Goal: Task Accomplishment & Management: Use online tool/utility

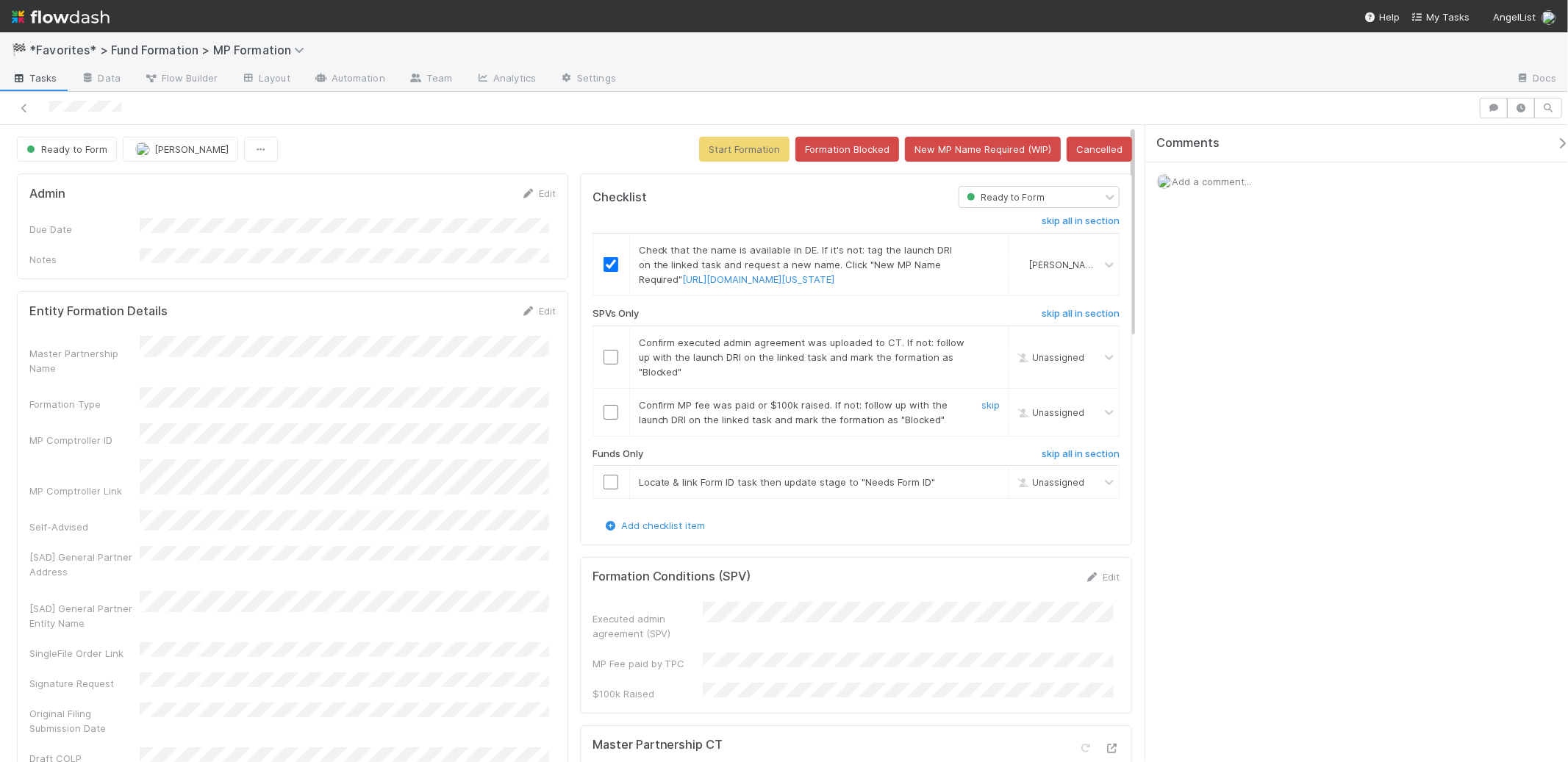
drag, startPoint x: 884, startPoint y: 439, endPoint x: 864, endPoint y: 454, distance: 25.0
click at [885, 426] on span "Confirm MP fee was paid or $100k raised. If not: follow up with the launch DRI …" at bounding box center [794, 412] width 310 height 27
click at [981, 349] on link "skip" at bounding box center [990, 342] width 19 height 12
click at [988, 427] on div "skip" at bounding box center [988, 412] width 44 height 29
click at [981, 411] on link "skip" at bounding box center [990, 404] width 19 height 12
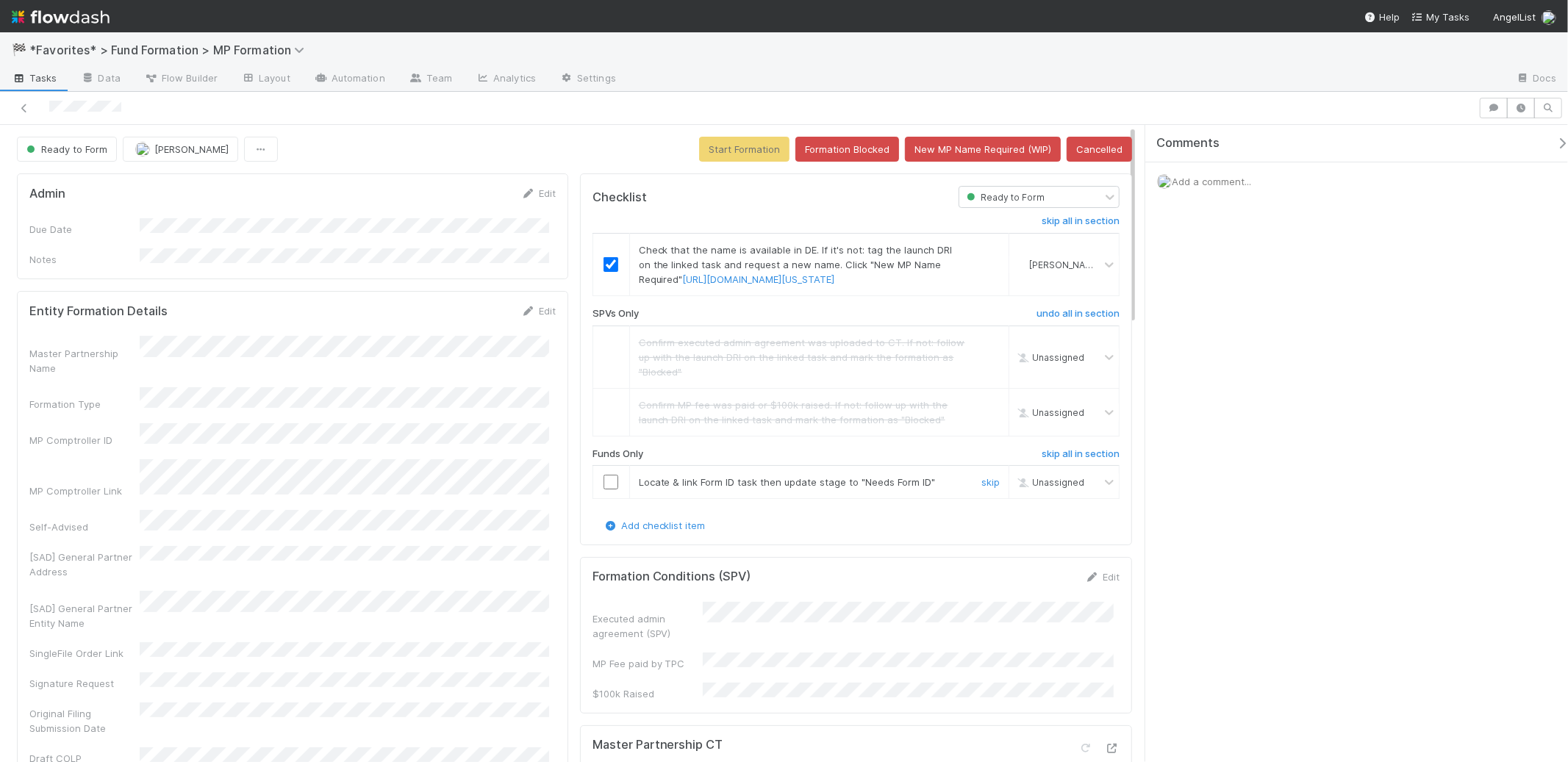
drag, startPoint x: 606, startPoint y: 513, endPoint x: 508, endPoint y: 547, distance: 103.7
click at [607, 489] on input "checkbox" at bounding box center [611, 482] width 15 height 15
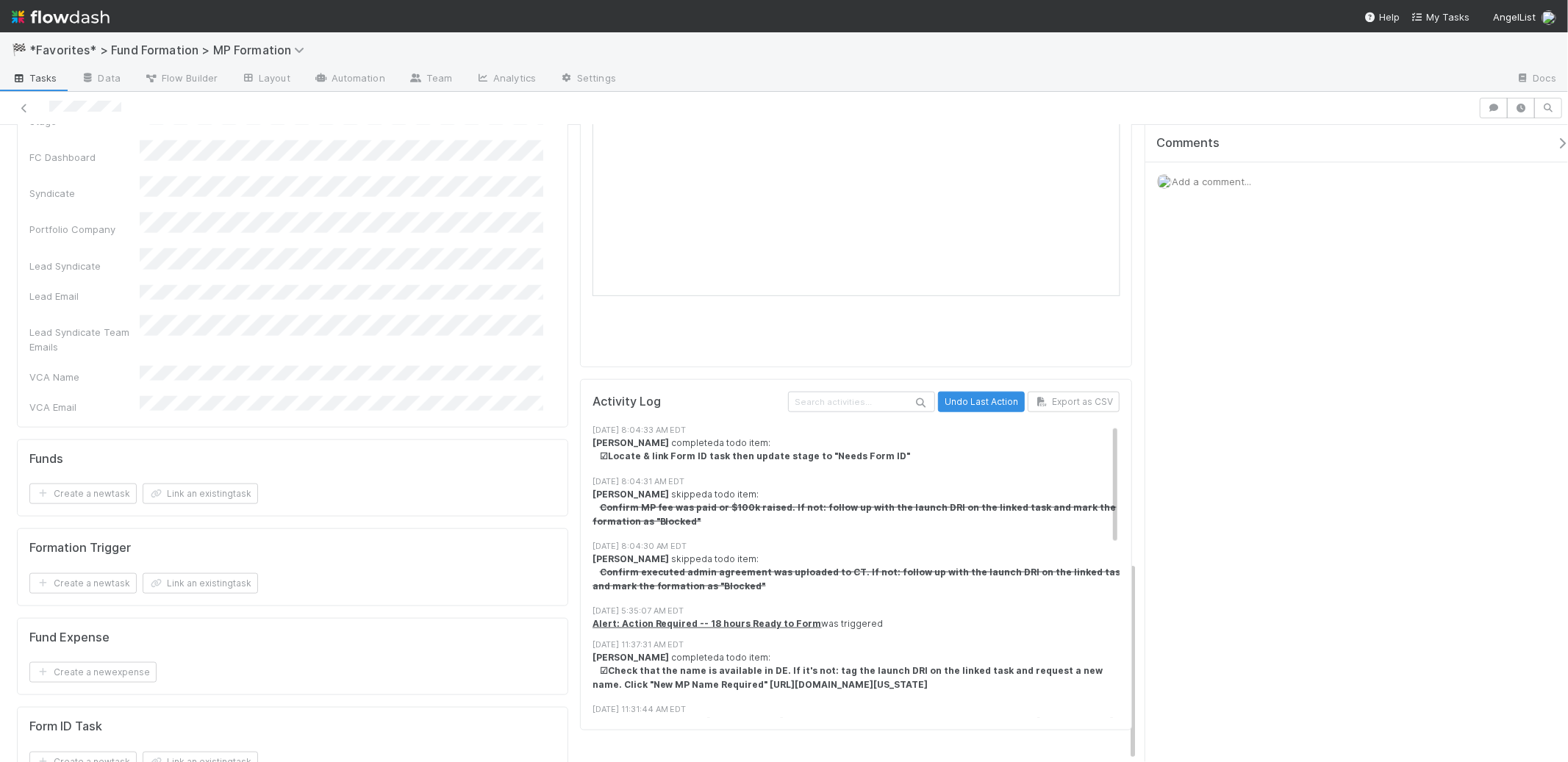
scroll to position [1394, 0]
click at [233, 749] on button "Link an existing task" at bounding box center [200, 758] width 115 height 20
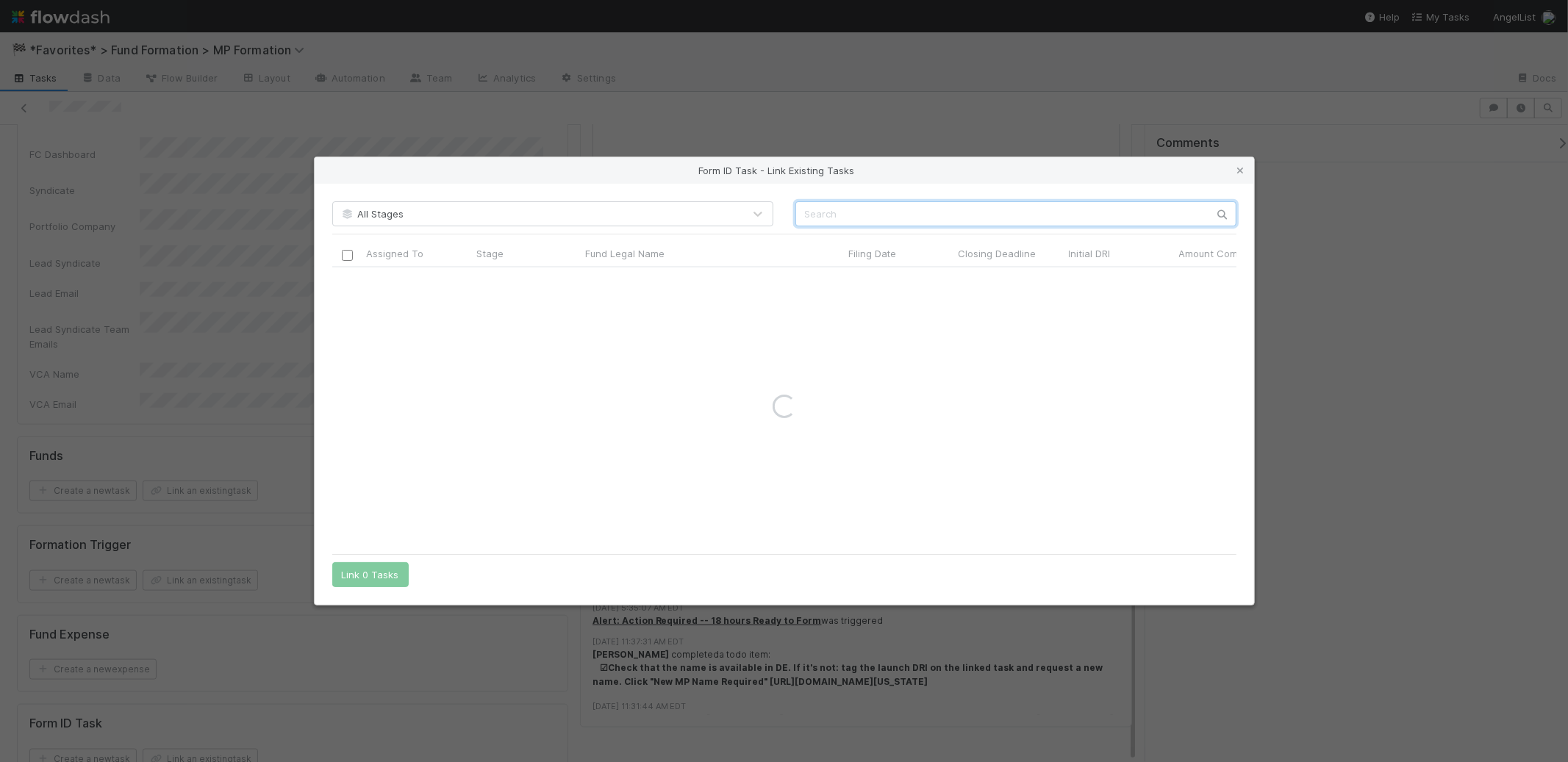
click at [868, 219] on input "text" at bounding box center [1016, 214] width 441 height 25
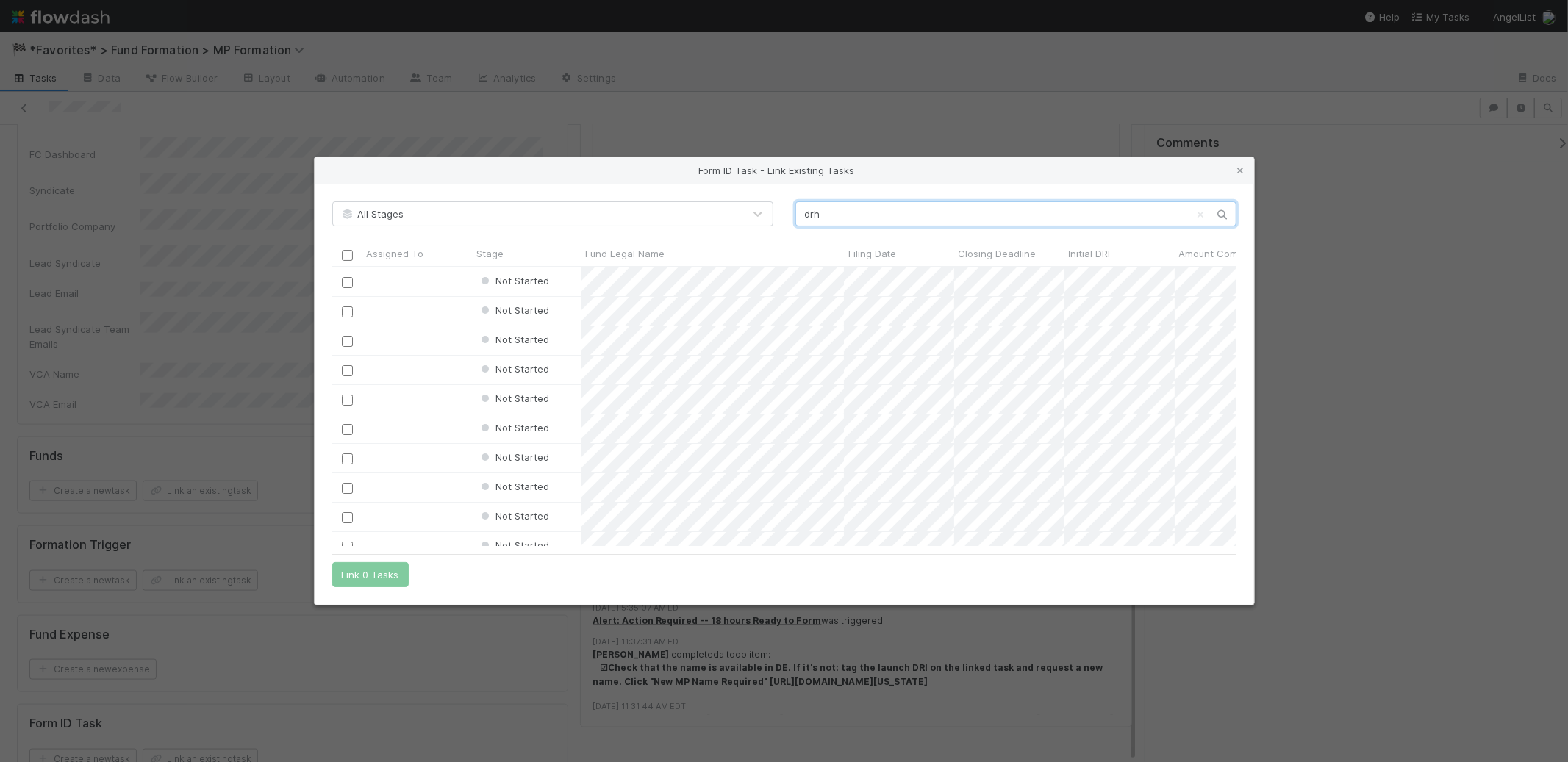
scroll to position [267, 892]
type input "drh rollups"
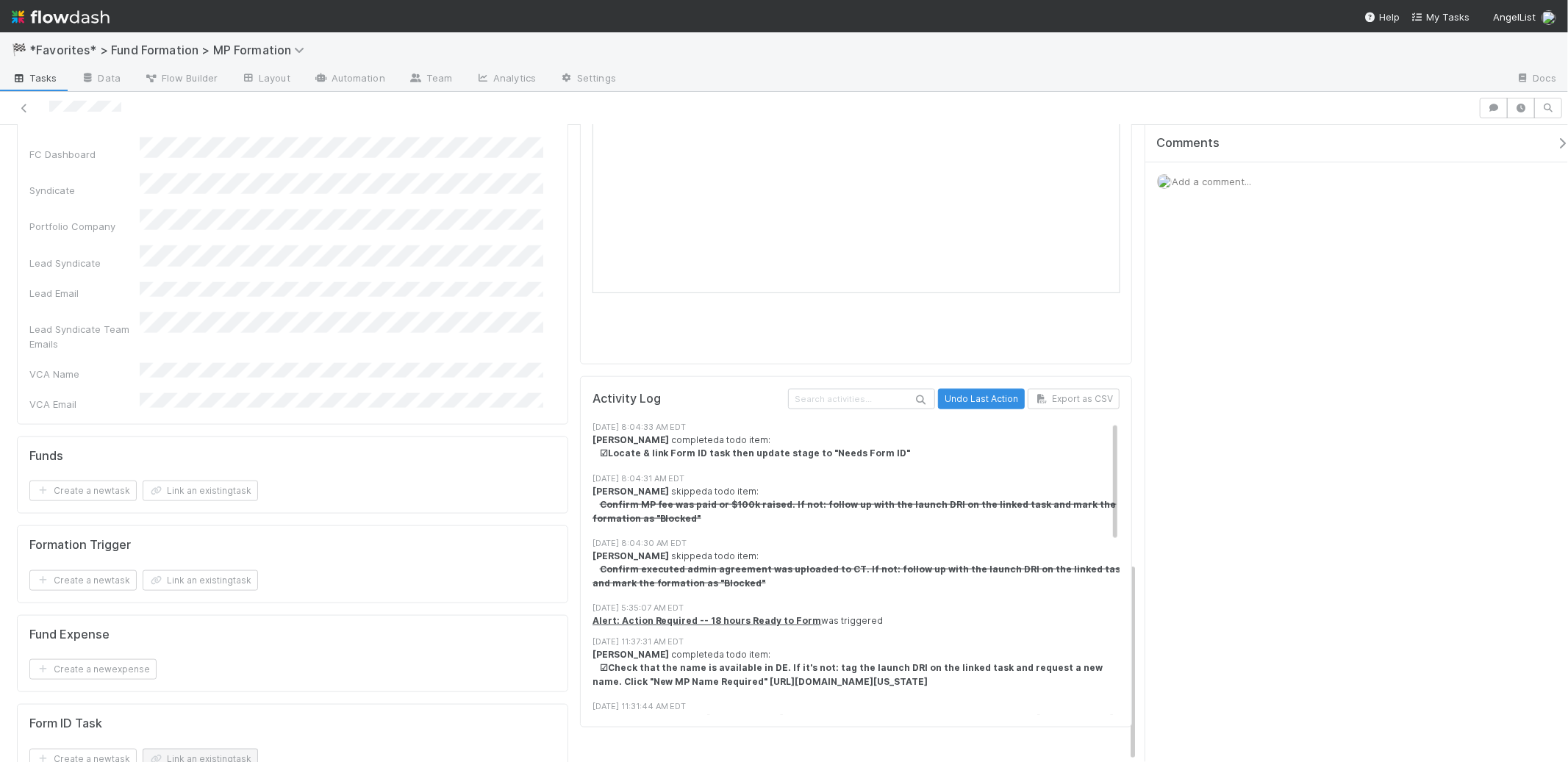
drag, startPoint x: 311, startPoint y: 685, endPoint x: 204, endPoint y: 680, distance: 107.1
click at [310, 749] on div "Create a new task Link an existing task" at bounding box center [292, 758] width 527 height 20
click at [192, 749] on button "Link an existing task" at bounding box center [200, 758] width 115 height 20
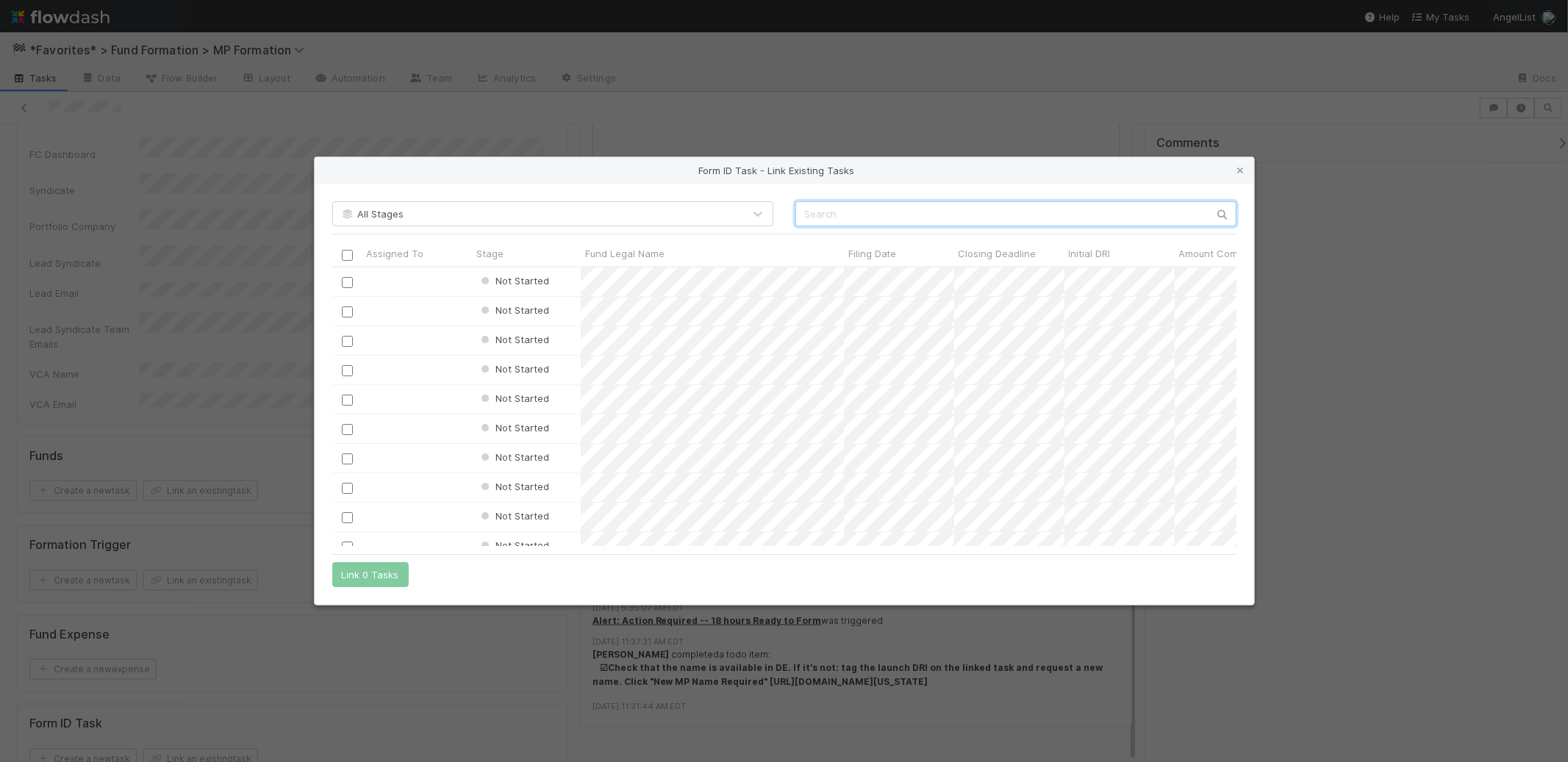
click at [822, 207] on input "text" at bounding box center [1016, 214] width 441 height 25
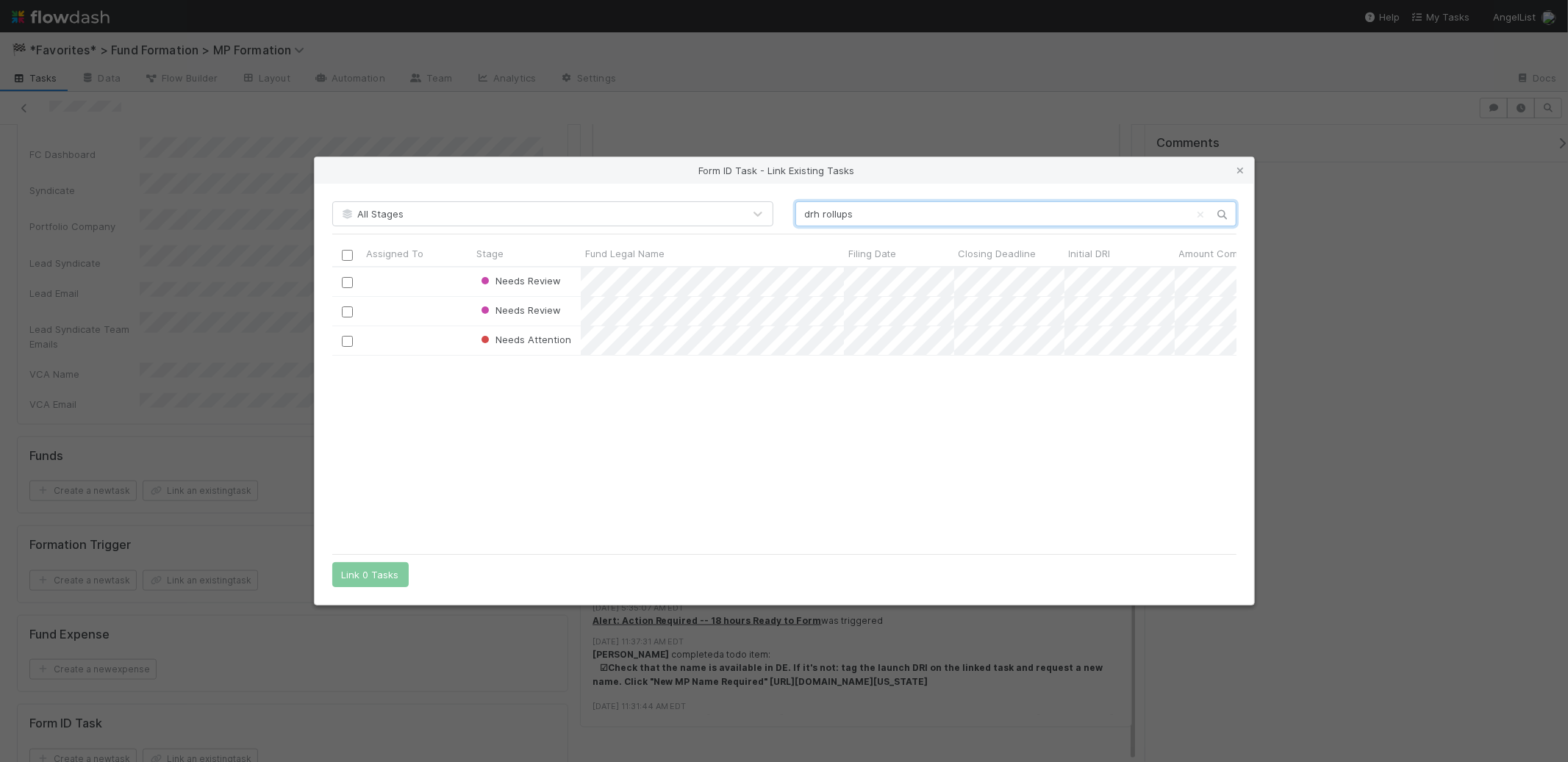
type input "drh rollups"
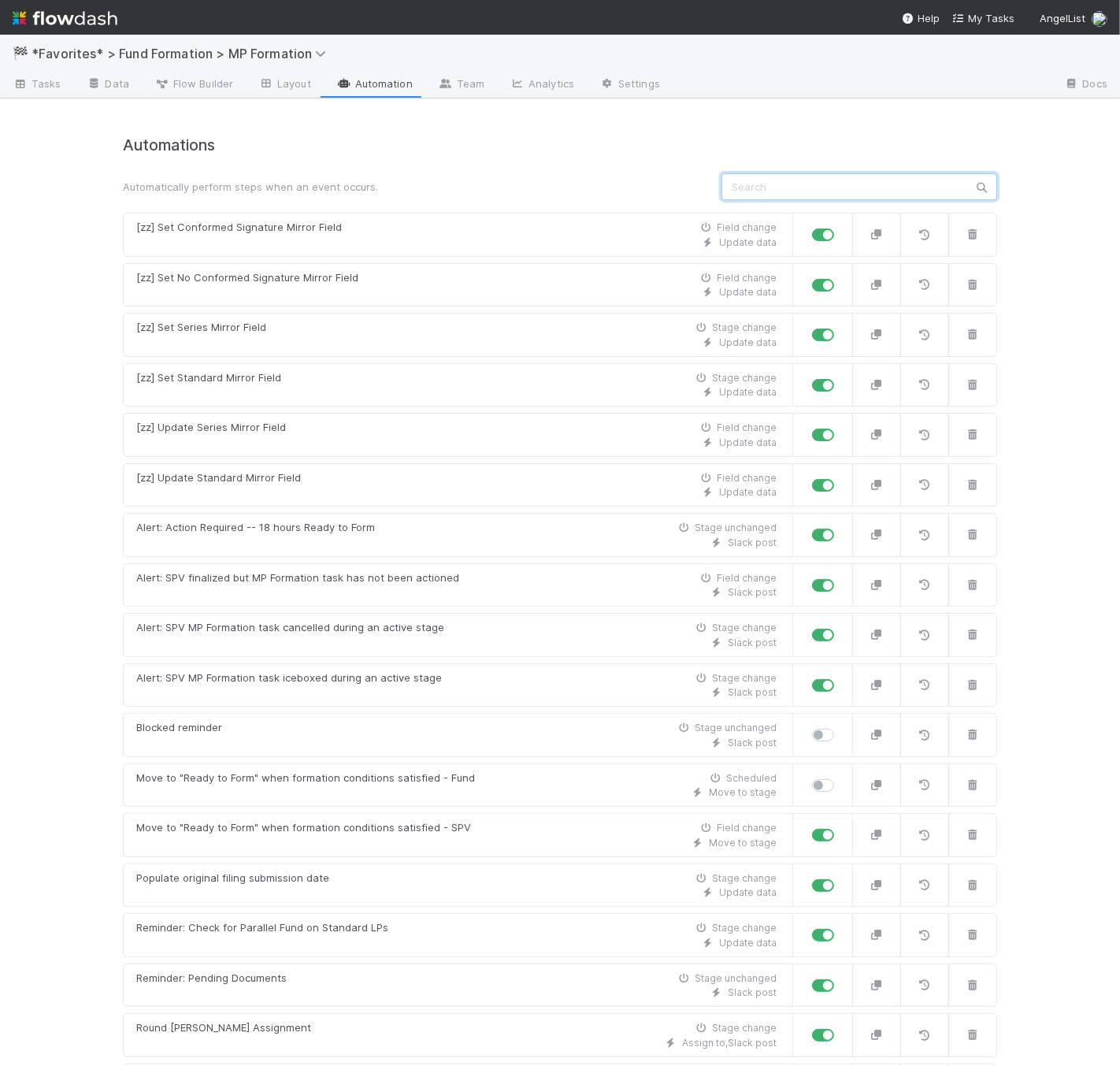
click at [886, 189] on input "text" at bounding box center [859, 187] width 276 height 27
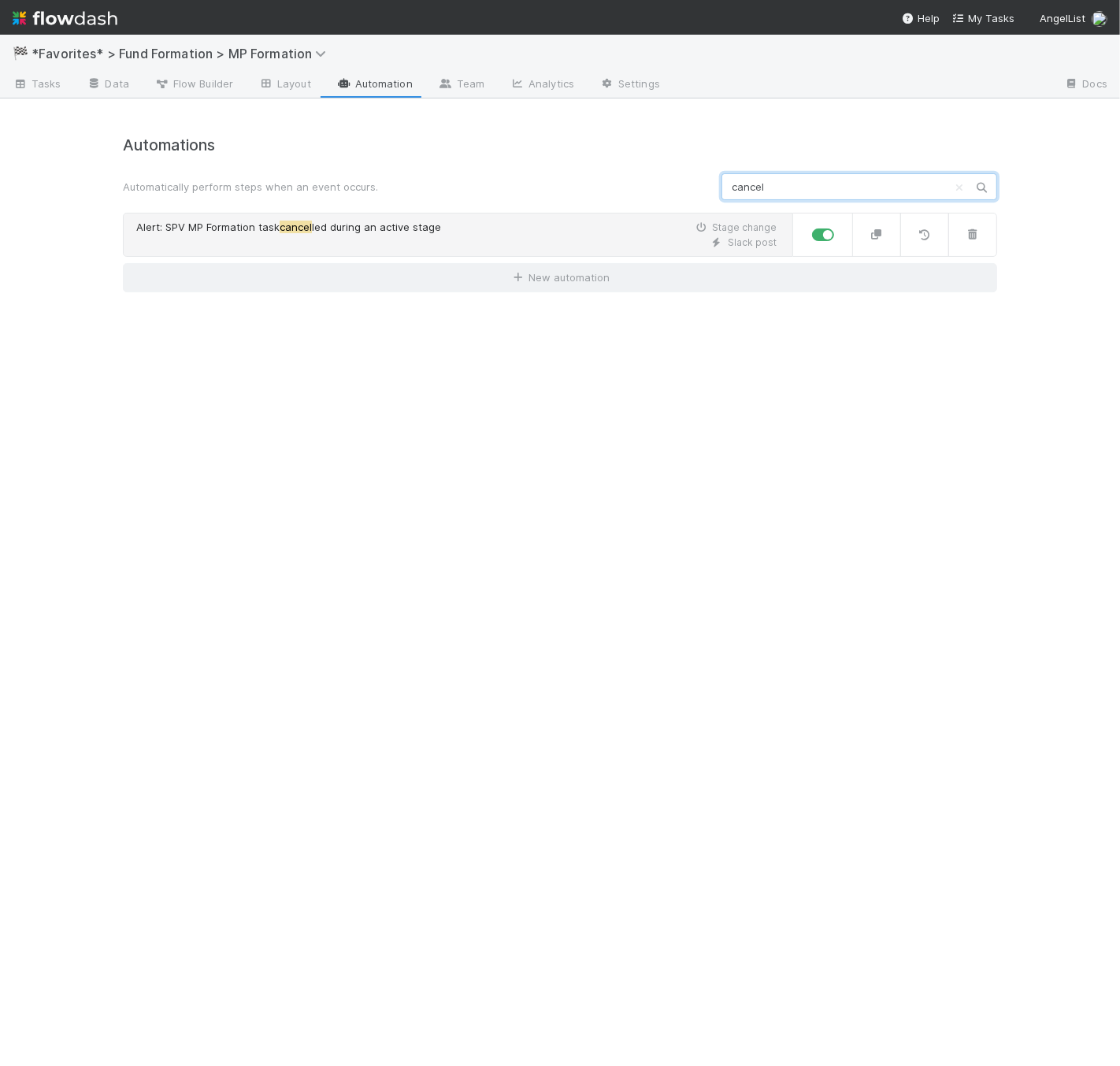
type input "cancel"
click at [558, 243] on div "Slack post" at bounding box center [456, 242] width 640 height 14
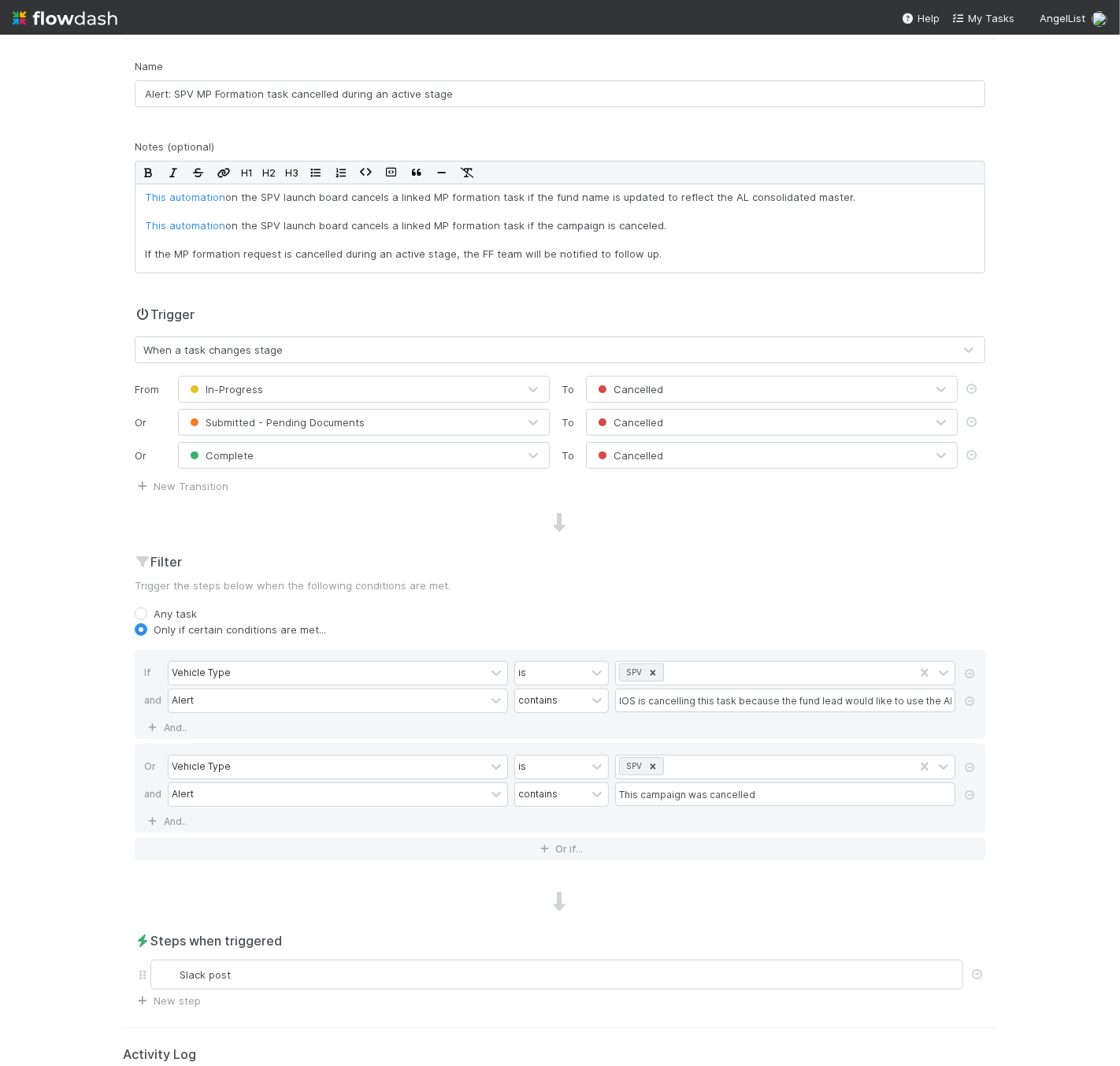
scroll to position [227, 0]
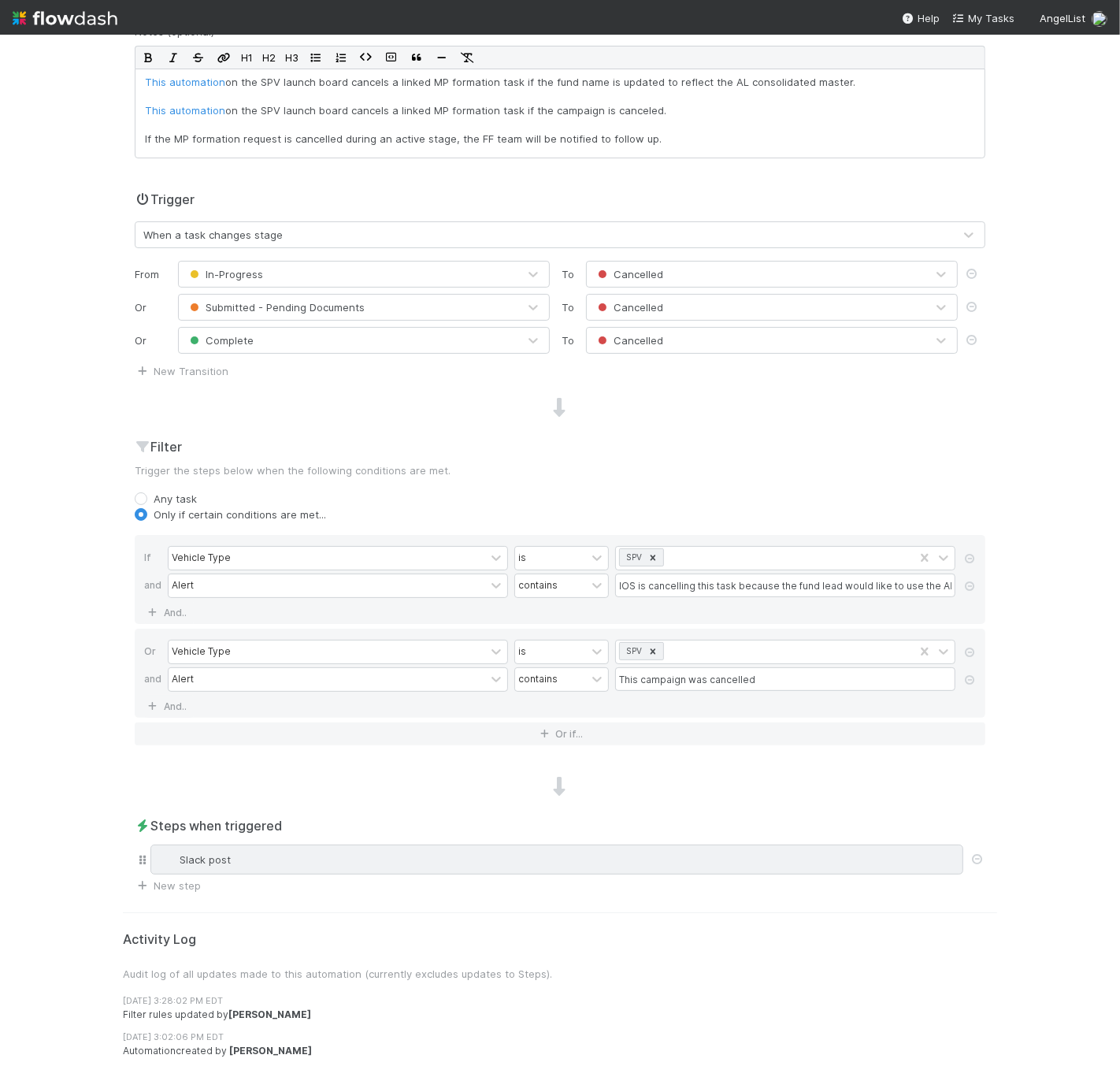
click at [445, 863] on div "Slack post" at bounding box center [557, 859] width 799 height 16
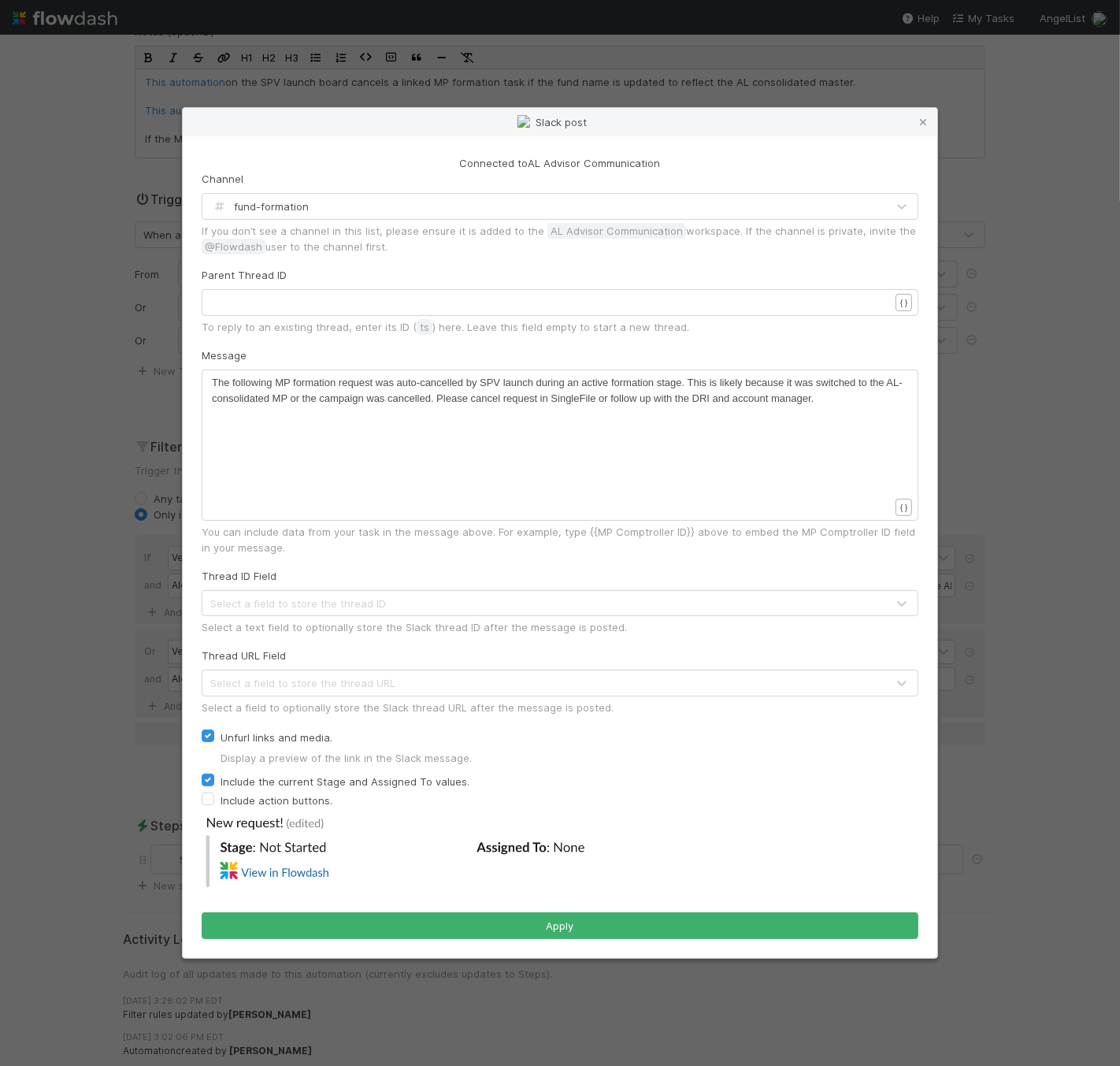
click at [472, 205] on div "fund-formation" at bounding box center [543, 206] width 684 height 26
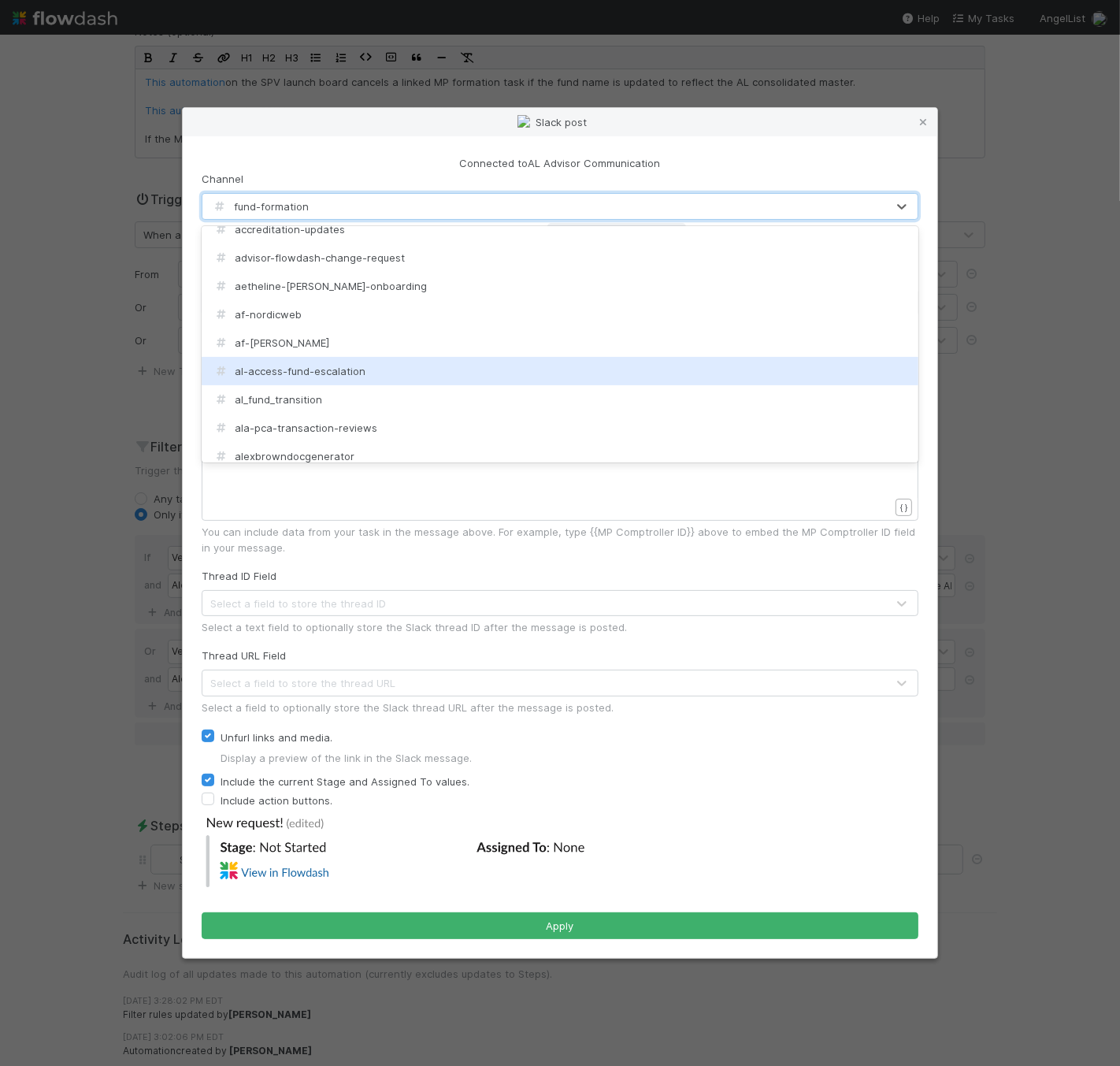
scroll to position [0, 0]
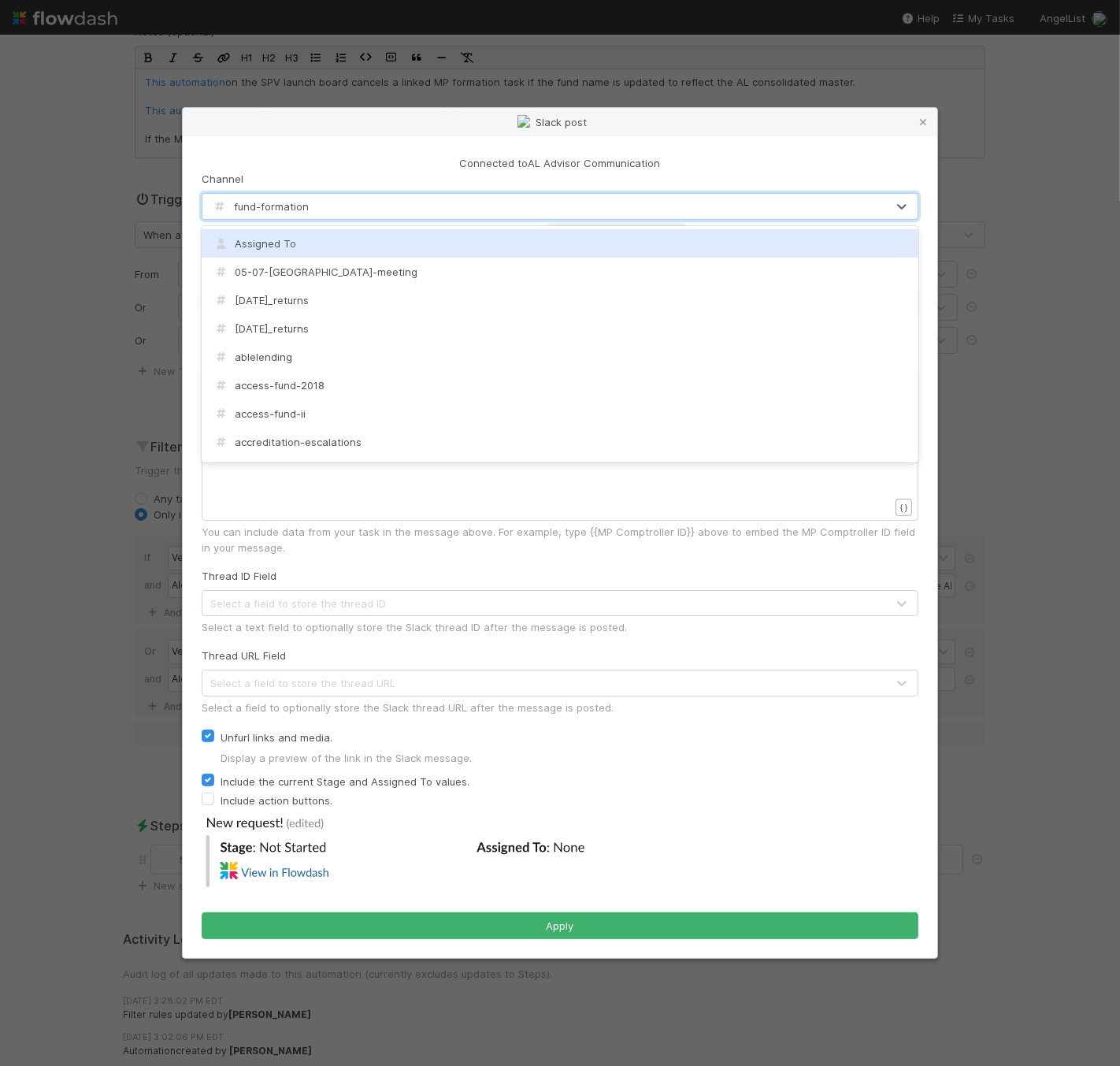
click at [454, 245] on div "Assigned To" at bounding box center [560, 244] width 717 height 28
checkbox input "false"
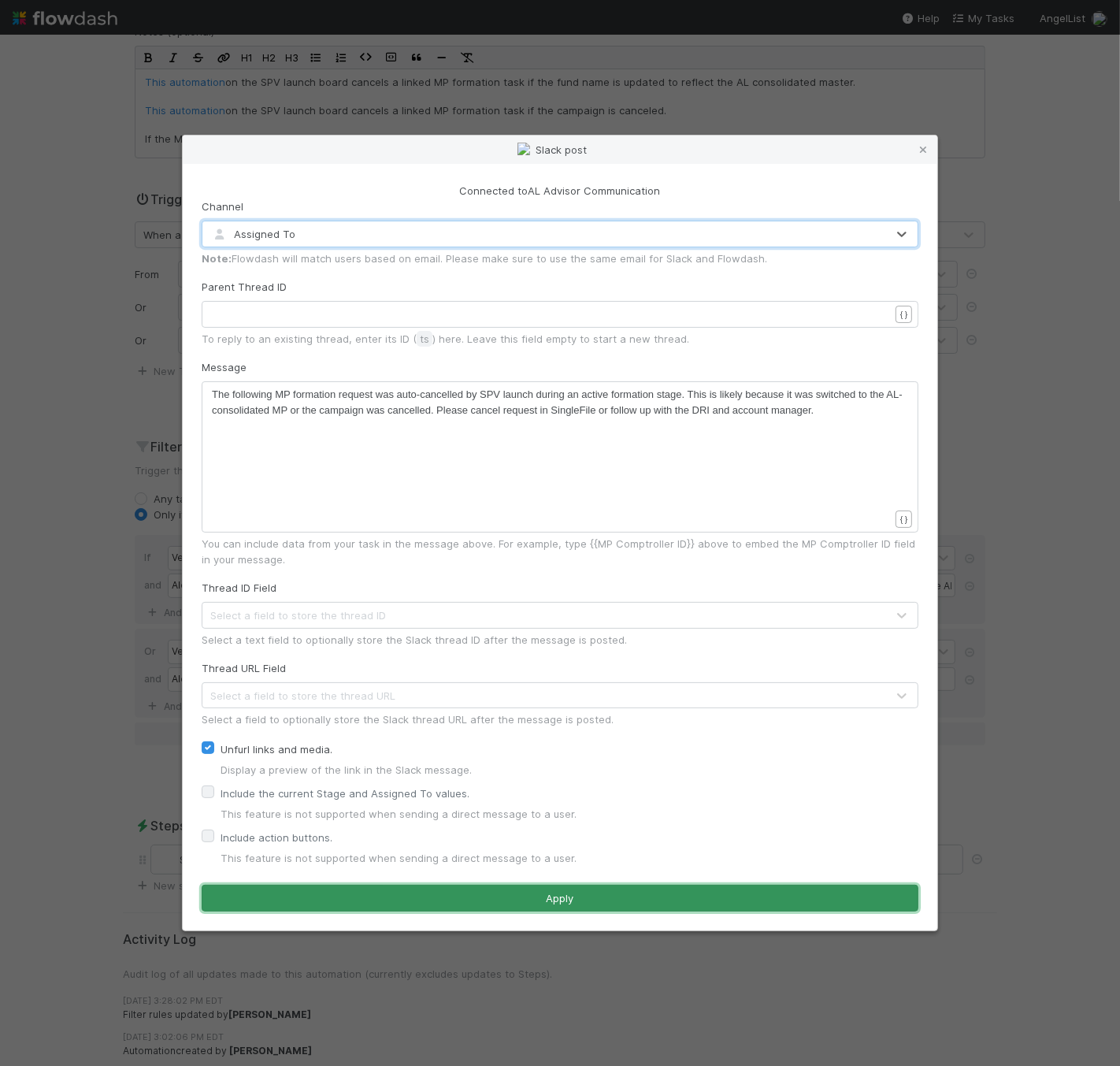
click at [657, 904] on button "Apply" at bounding box center [560, 898] width 717 height 27
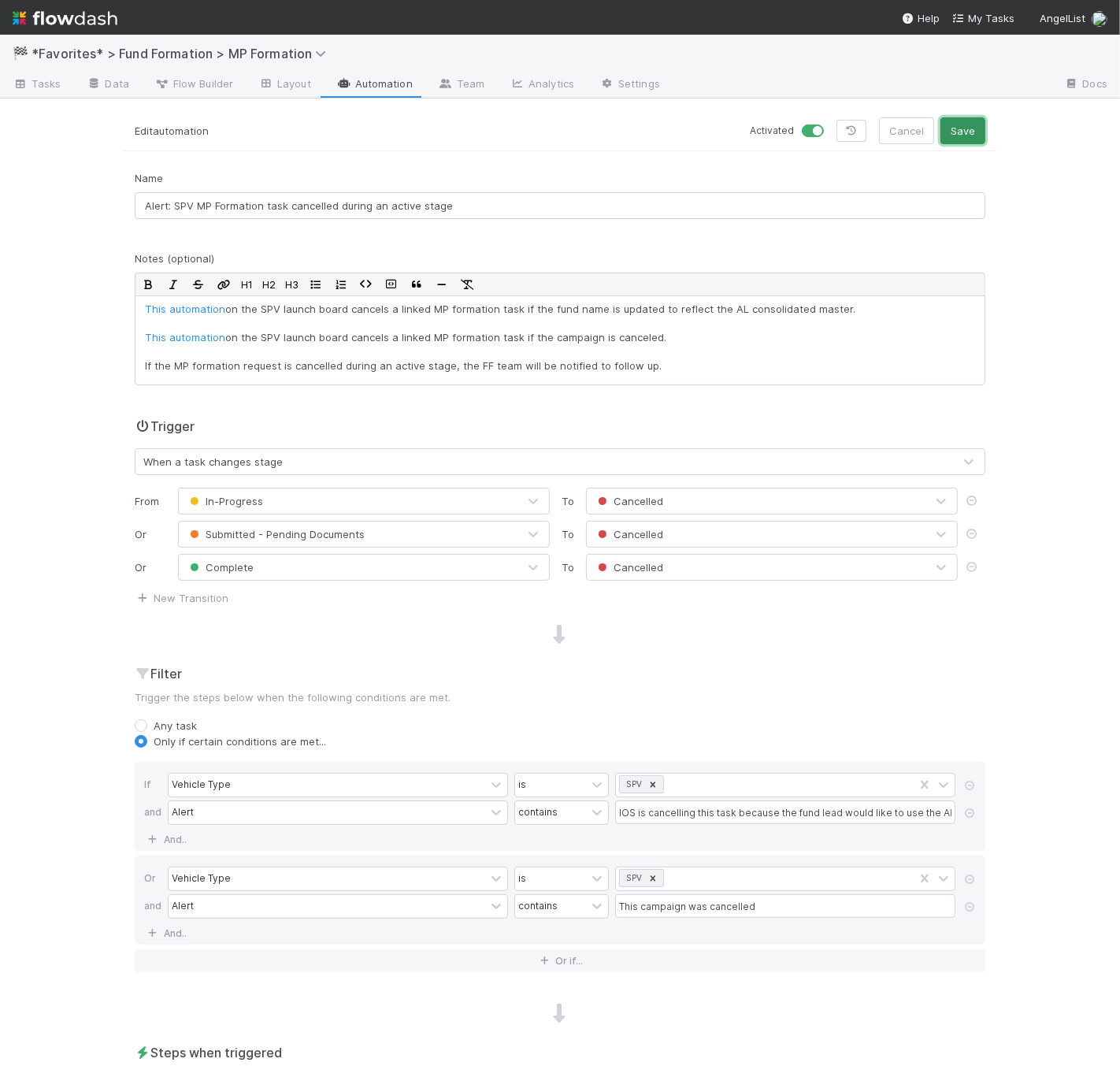
click at [970, 133] on button "Save" at bounding box center [963, 131] width 45 height 27
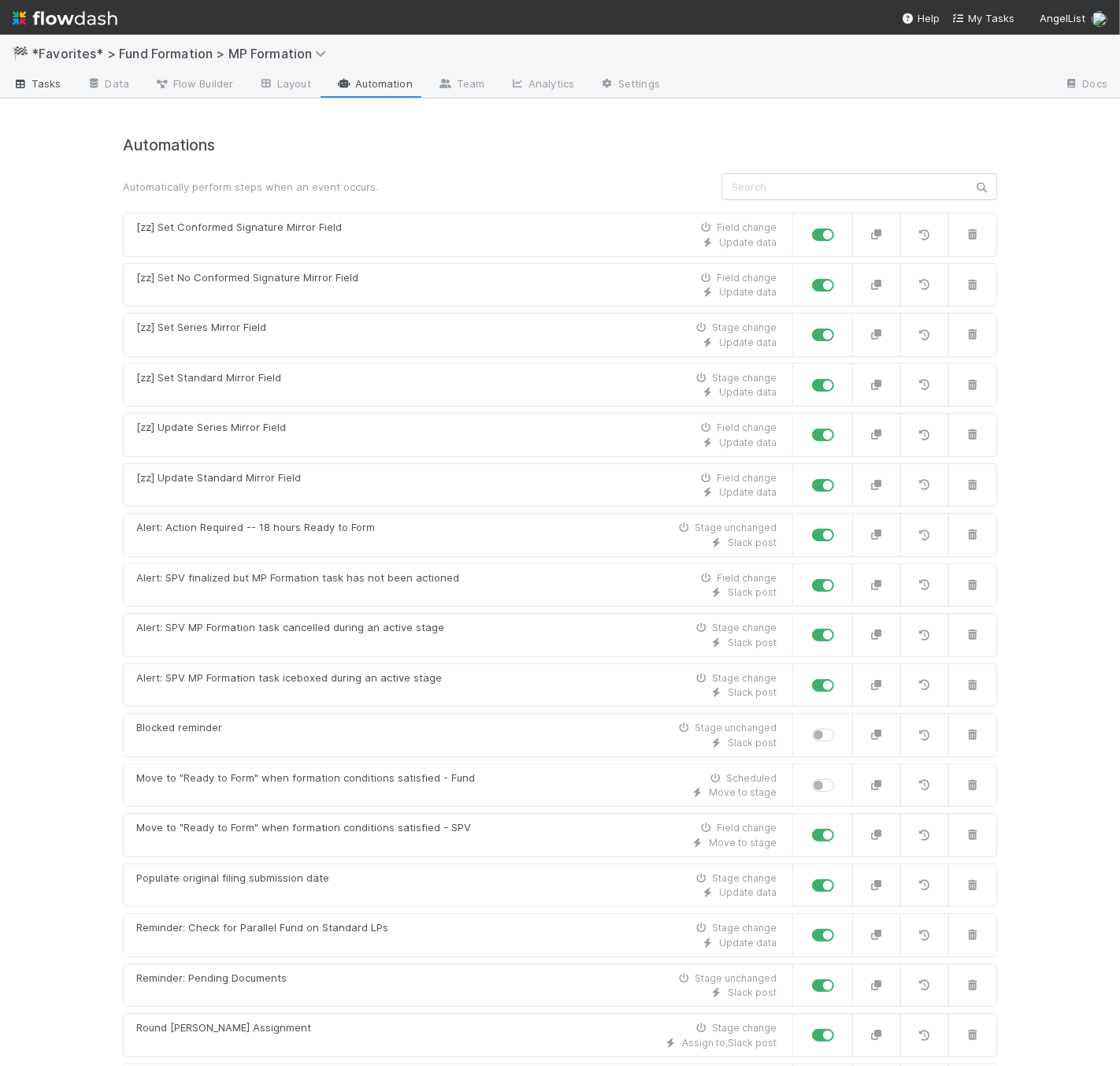
click at [45, 91] on link "Tasks" at bounding box center [37, 84] width 74 height 26
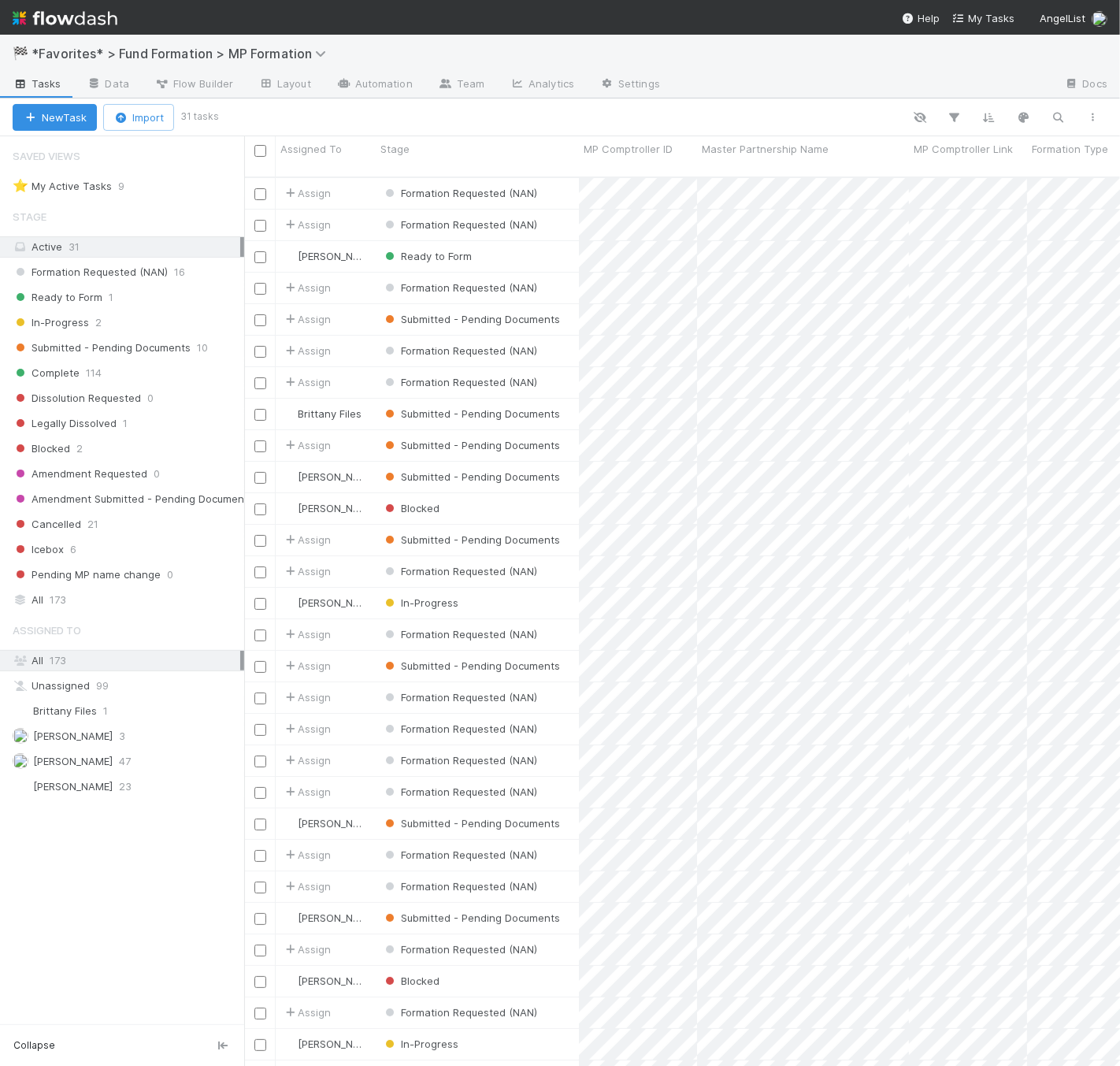
scroll to position [889, 863]
click at [261, 314] on input "checkbox" at bounding box center [260, 320] width 11 height 11
click at [258, 440] on input "checkbox" at bounding box center [260, 446] width 11 height 11
click at [259, 535] on input "checkbox" at bounding box center [260, 541] width 11 height 11
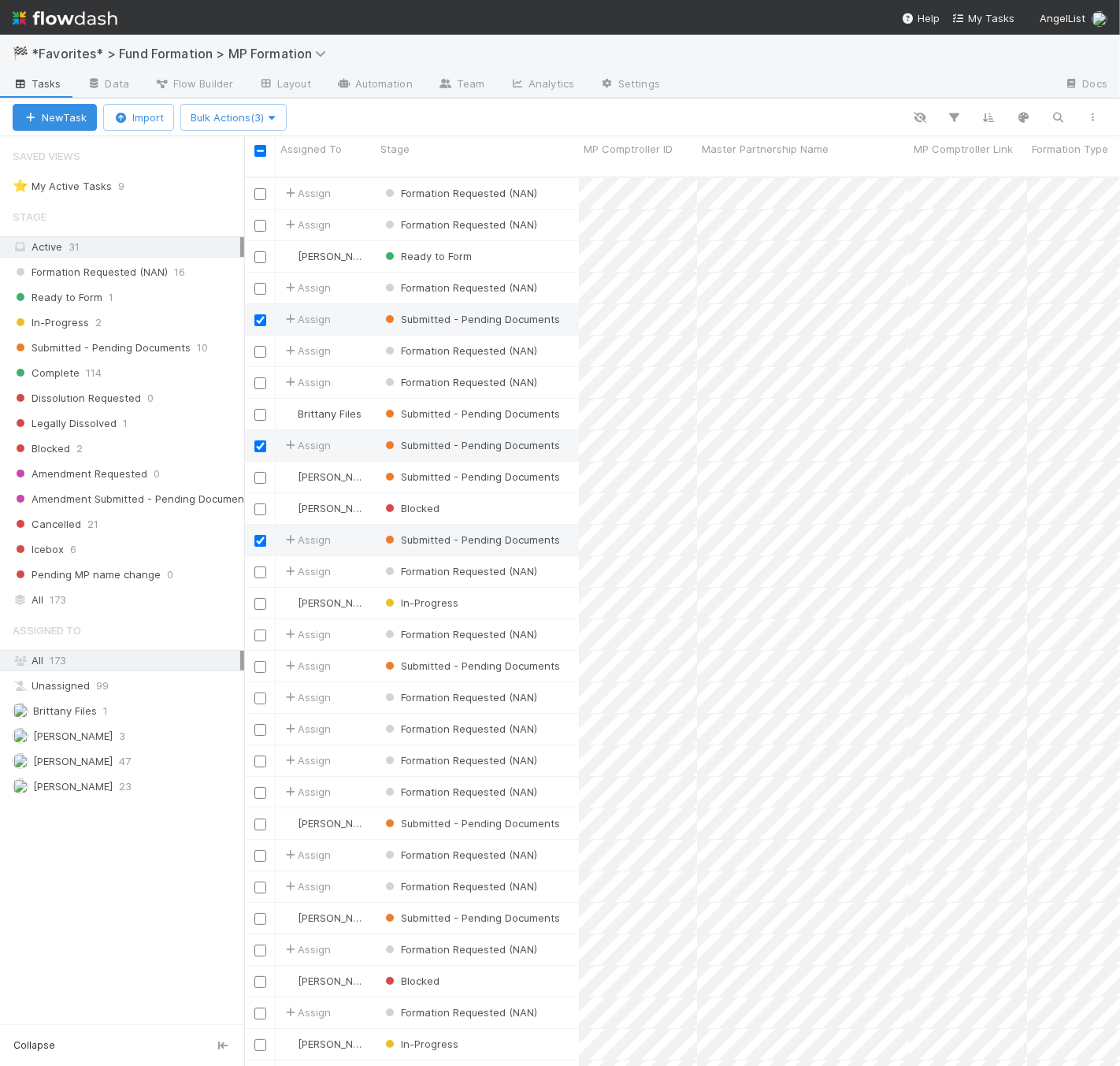
scroll to position [88, 0]
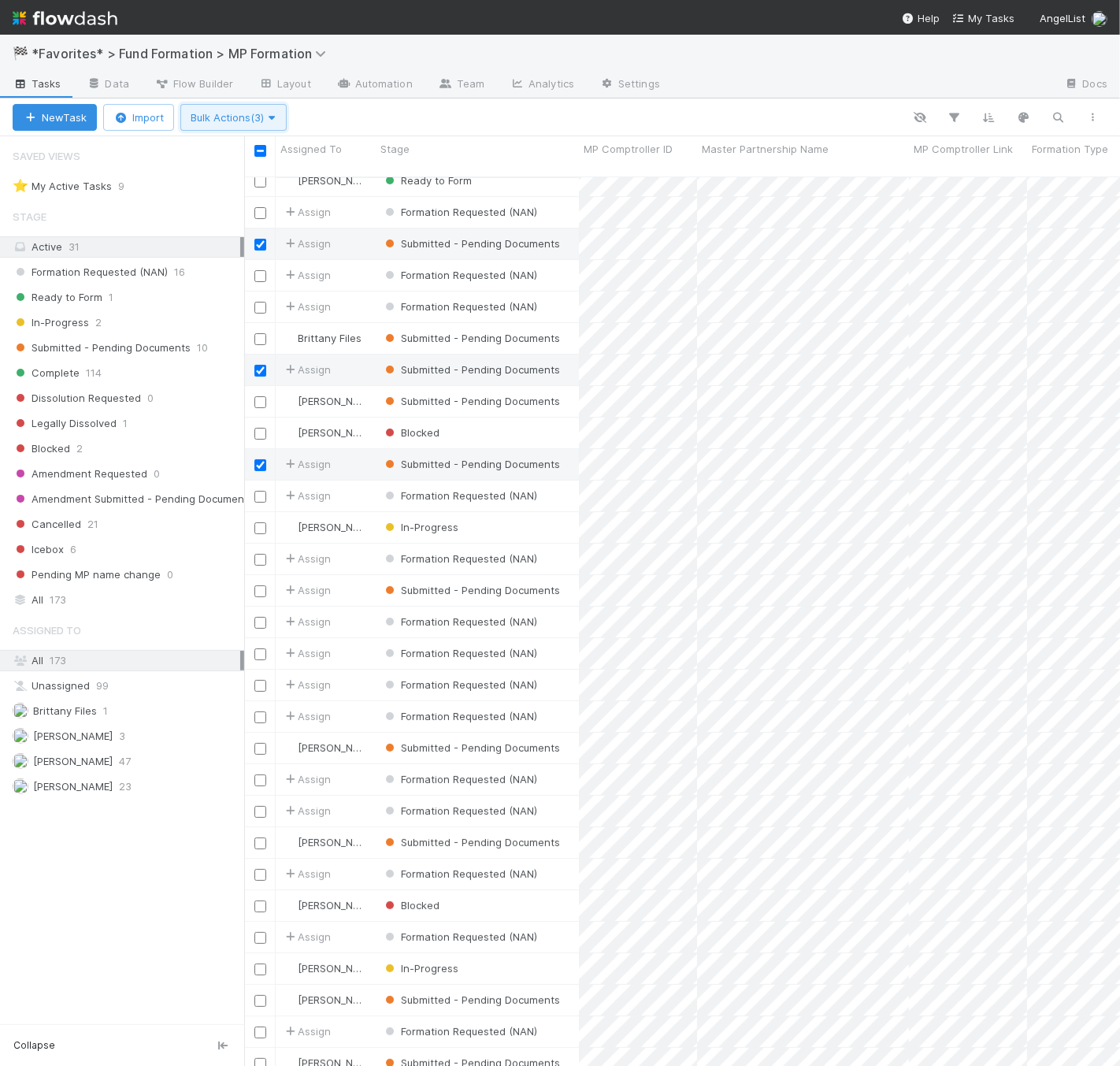
click at [232, 105] on button "Bulk Actions (3)" at bounding box center [233, 118] width 106 height 27
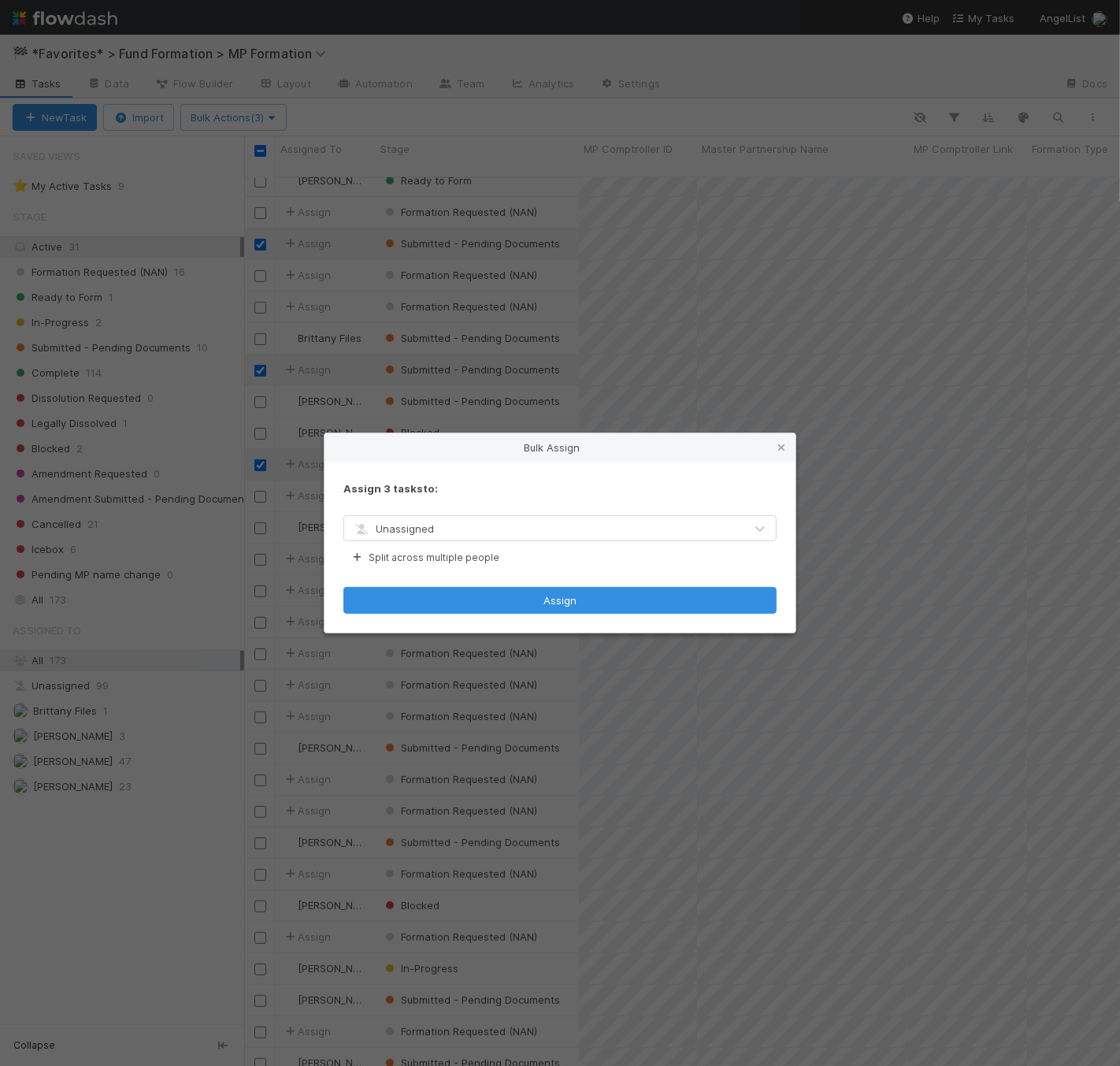
click at [495, 517] on div "Unassigned" at bounding box center [544, 528] width 400 height 26
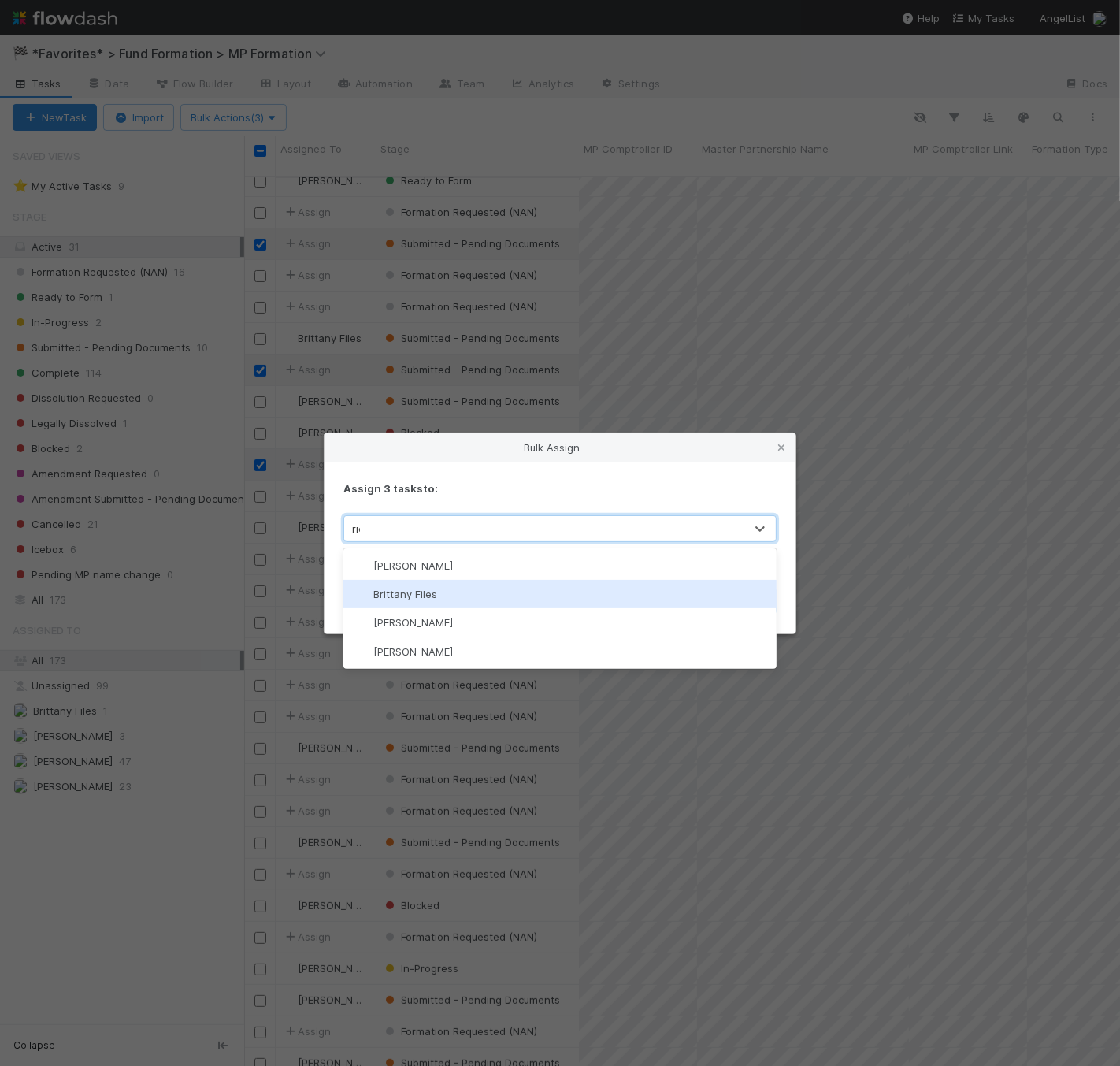
type input "[PERSON_NAME]"
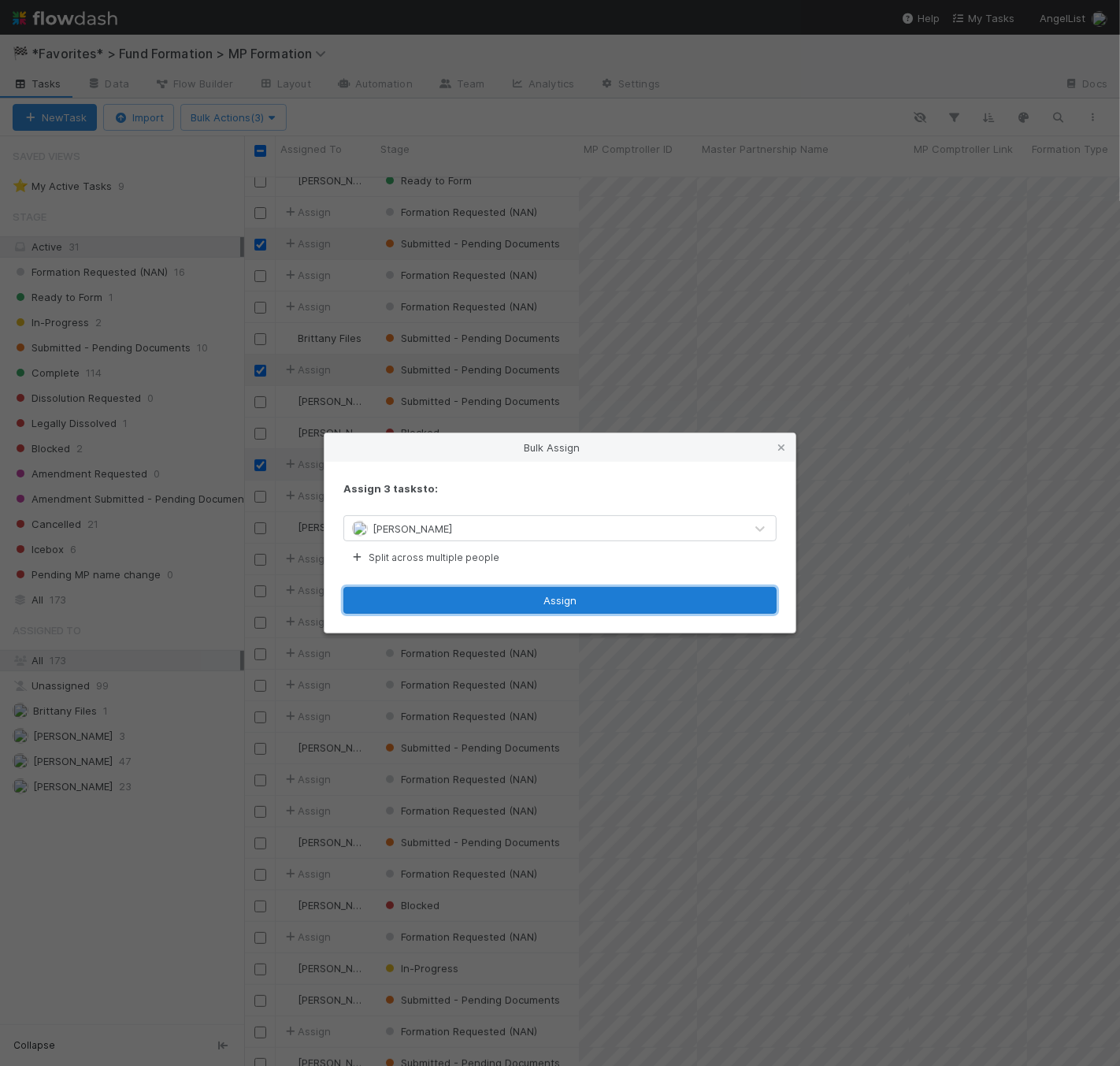
click at [603, 597] on button "Assign" at bounding box center [560, 600] width 433 height 27
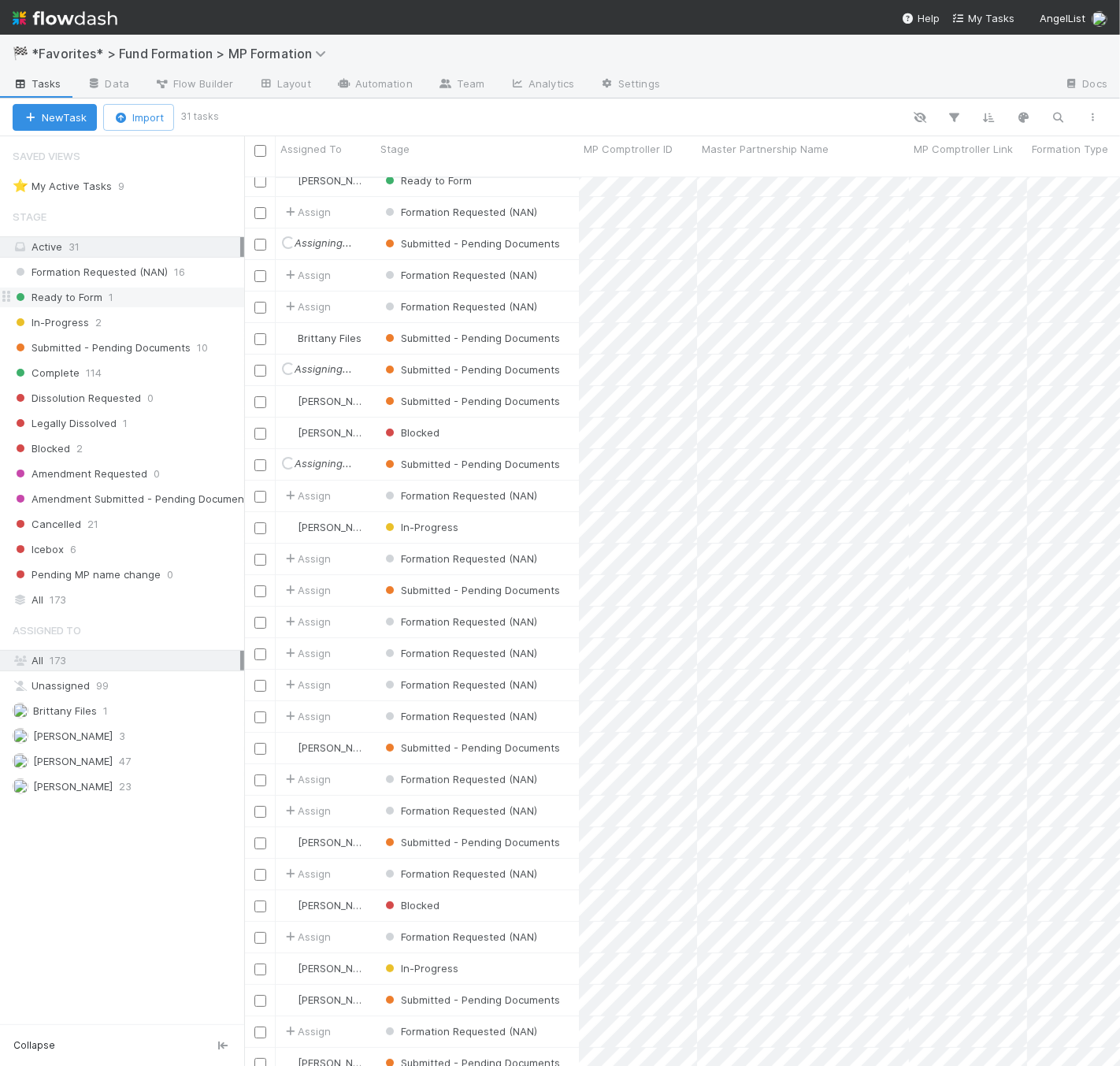
click at [122, 305] on div "Ready to Form 1" at bounding box center [128, 297] width 231 height 20
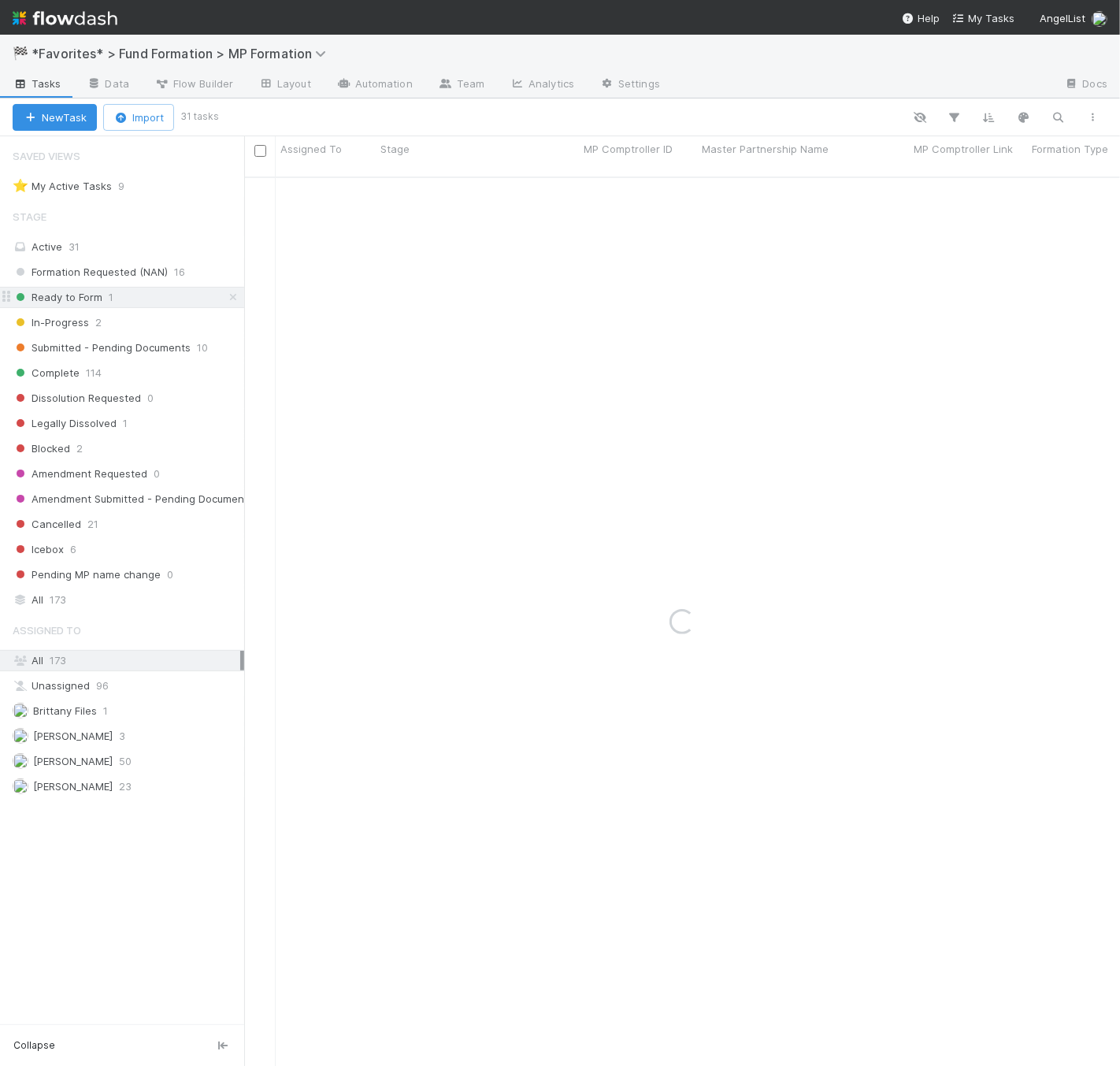
click at [95, 287] on span "Ready to Form" at bounding box center [57, 297] width 90 height 20
click at [549, 178] on div "Ready to Form" at bounding box center [477, 193] width 203 height 30
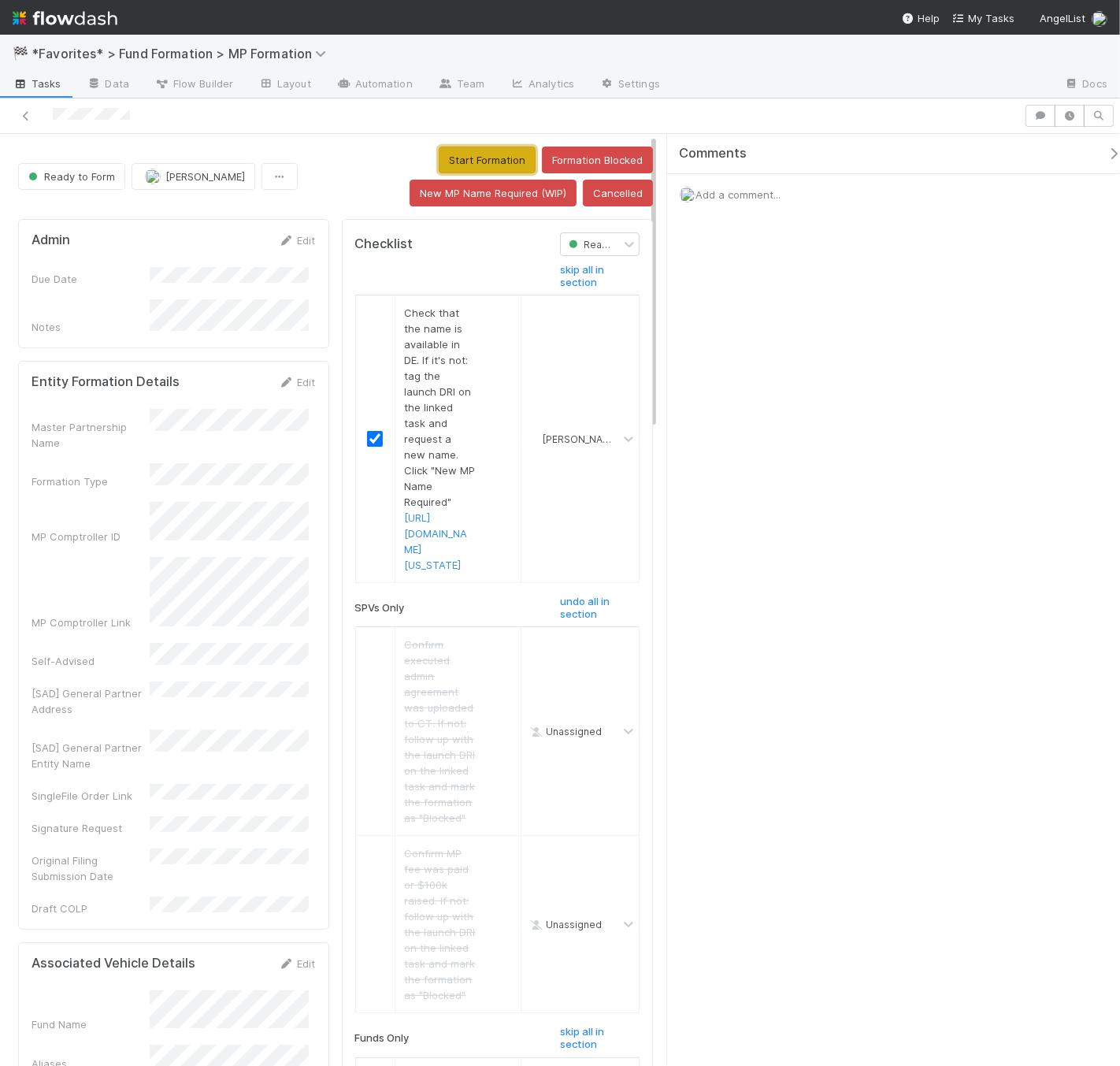
click at [475, 149] on button "Start Formation" at bounding box center [487, 160] width 97 height 27
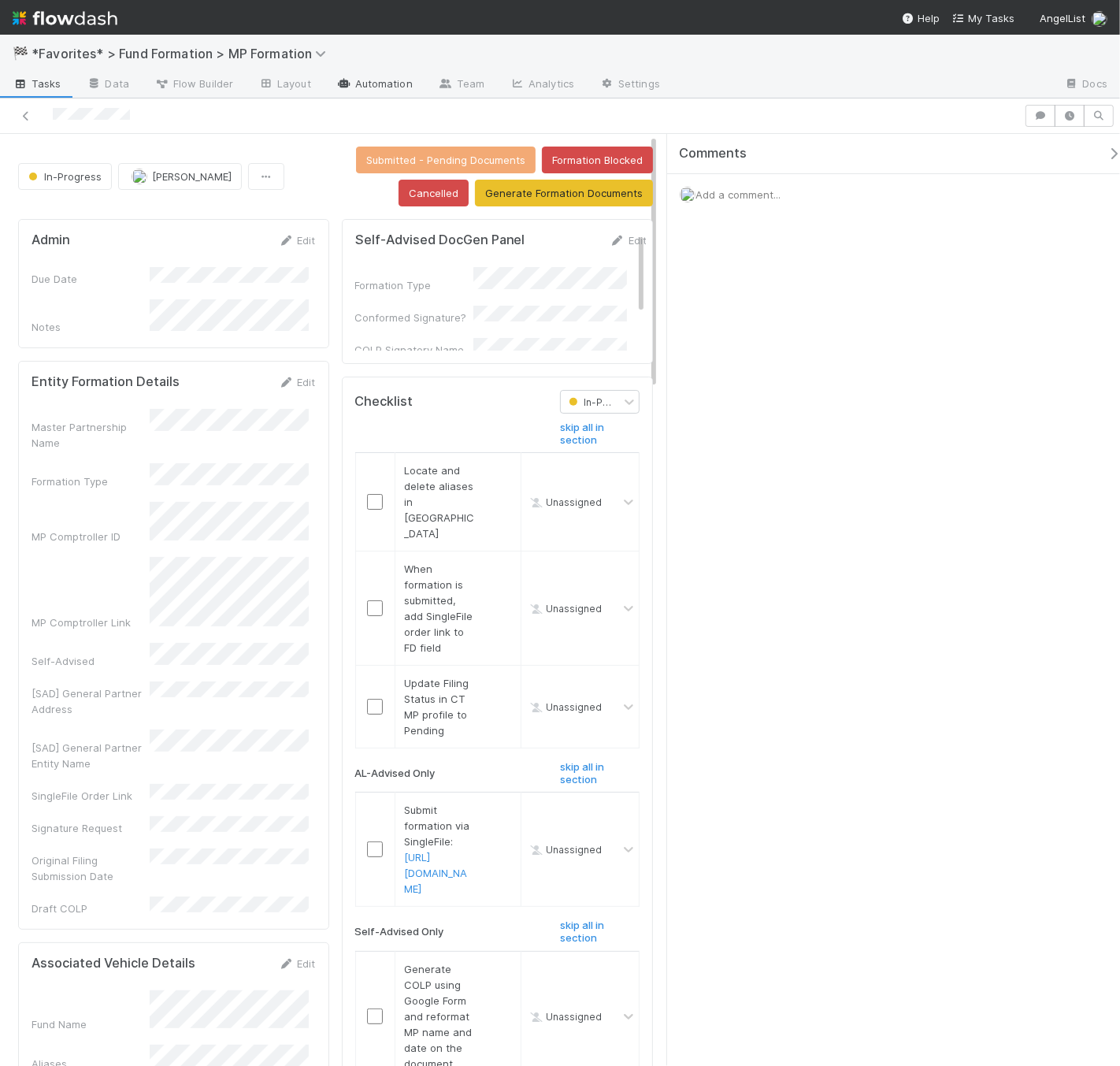
click at [376, 96] on link "Automation" at bounding box center [374, 84] width 101 height 26
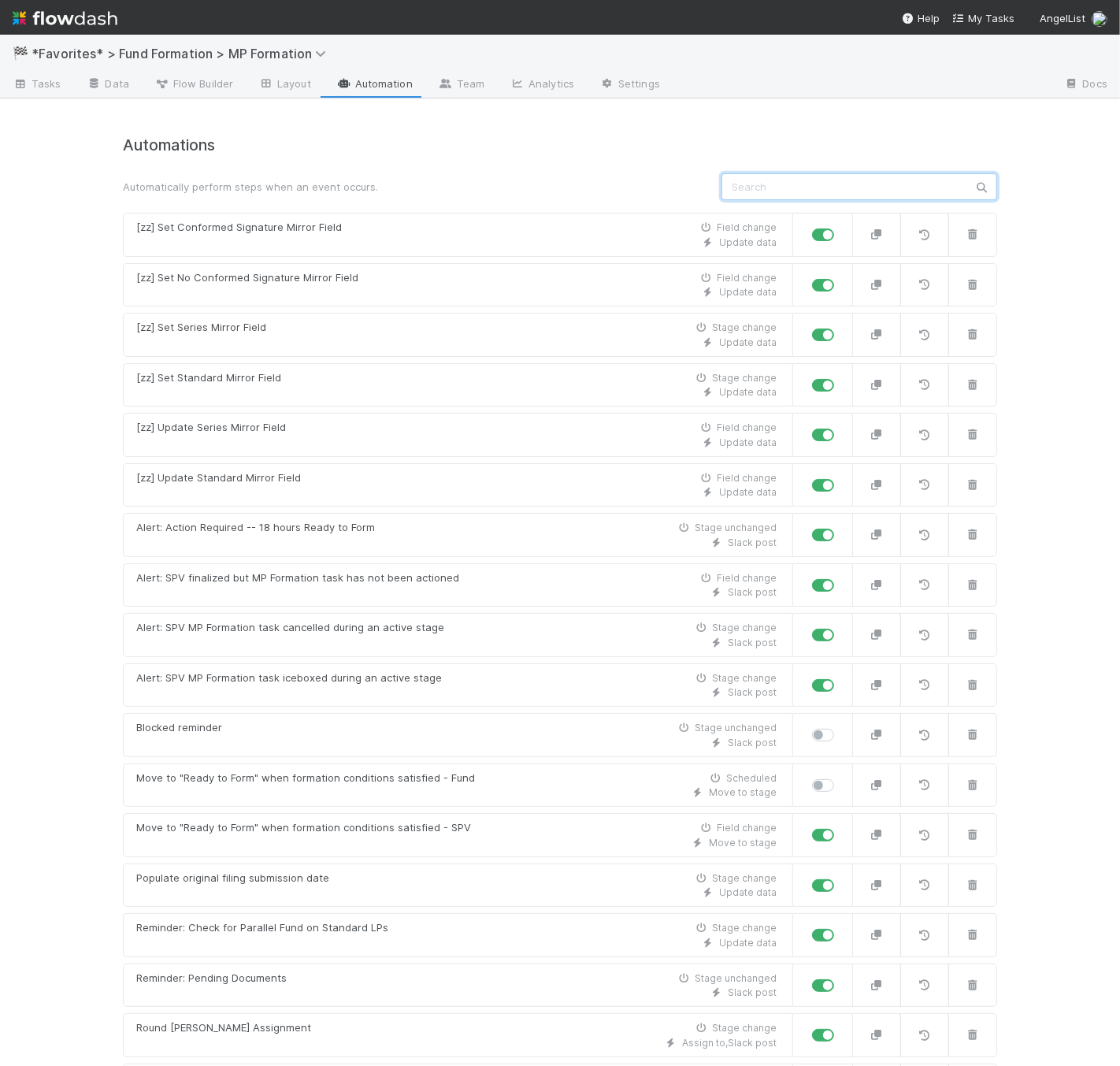
click at [835, 178] on input "text" at bounding box center [859, 187] width 276 height 27
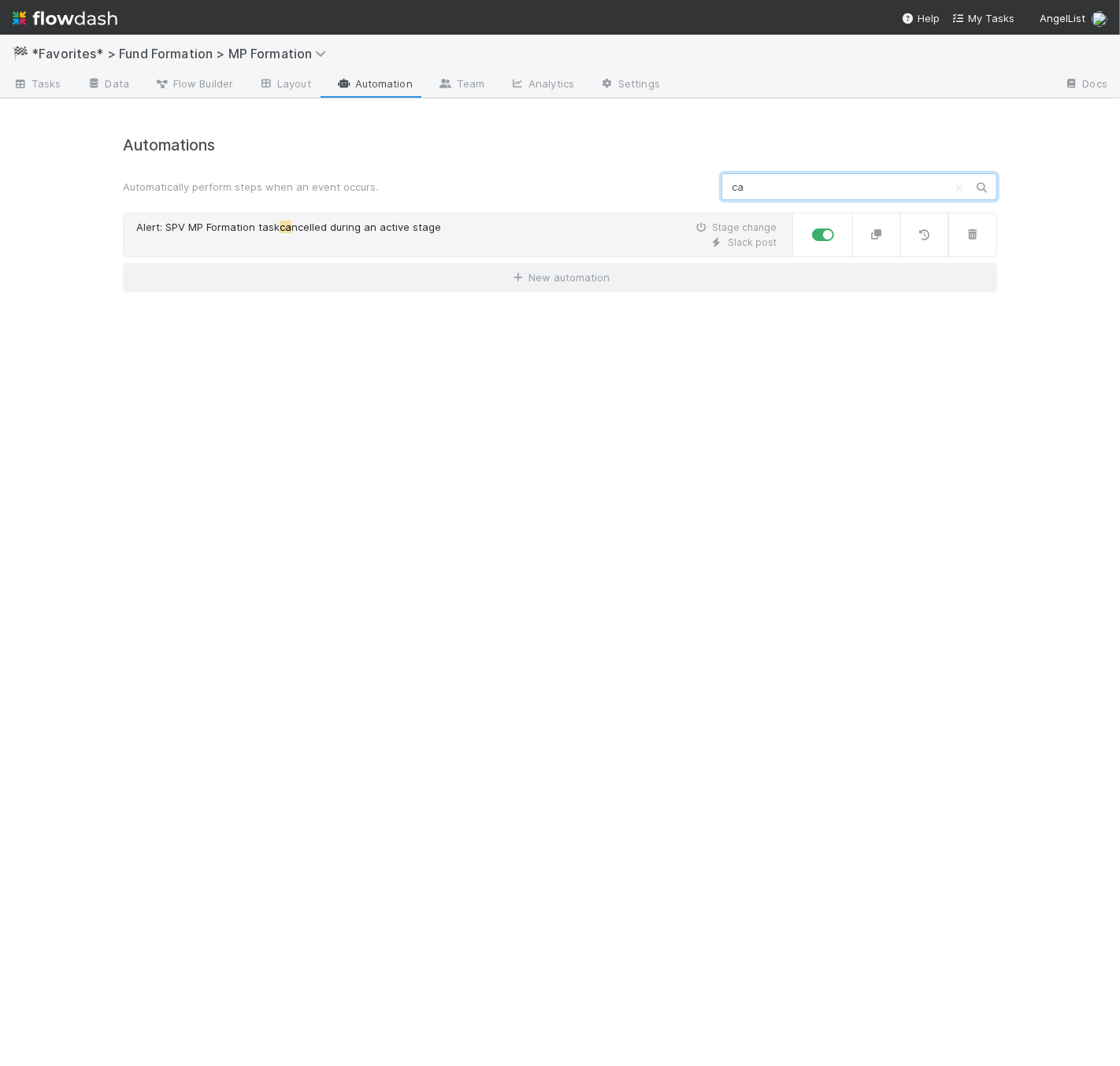
type input "ca"
click at [379, 240] on div "Slack post" at bounding box center [456, 242] width 640 height 14
